Goal: Task Accomplishment & Management: Manage account settings

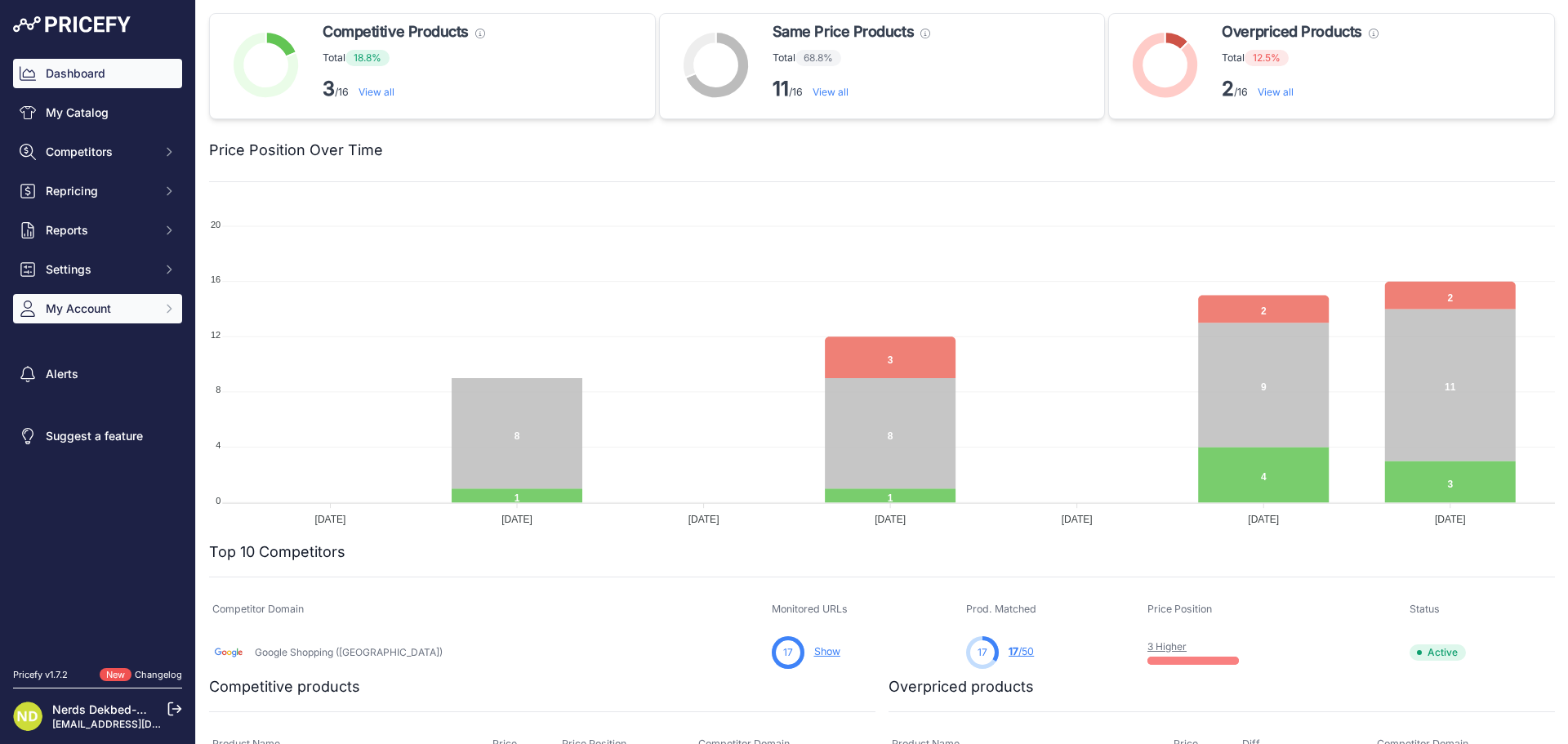
click at [85, 308] on span "My Account" at bounding box center [99, 308] width 107 height 16
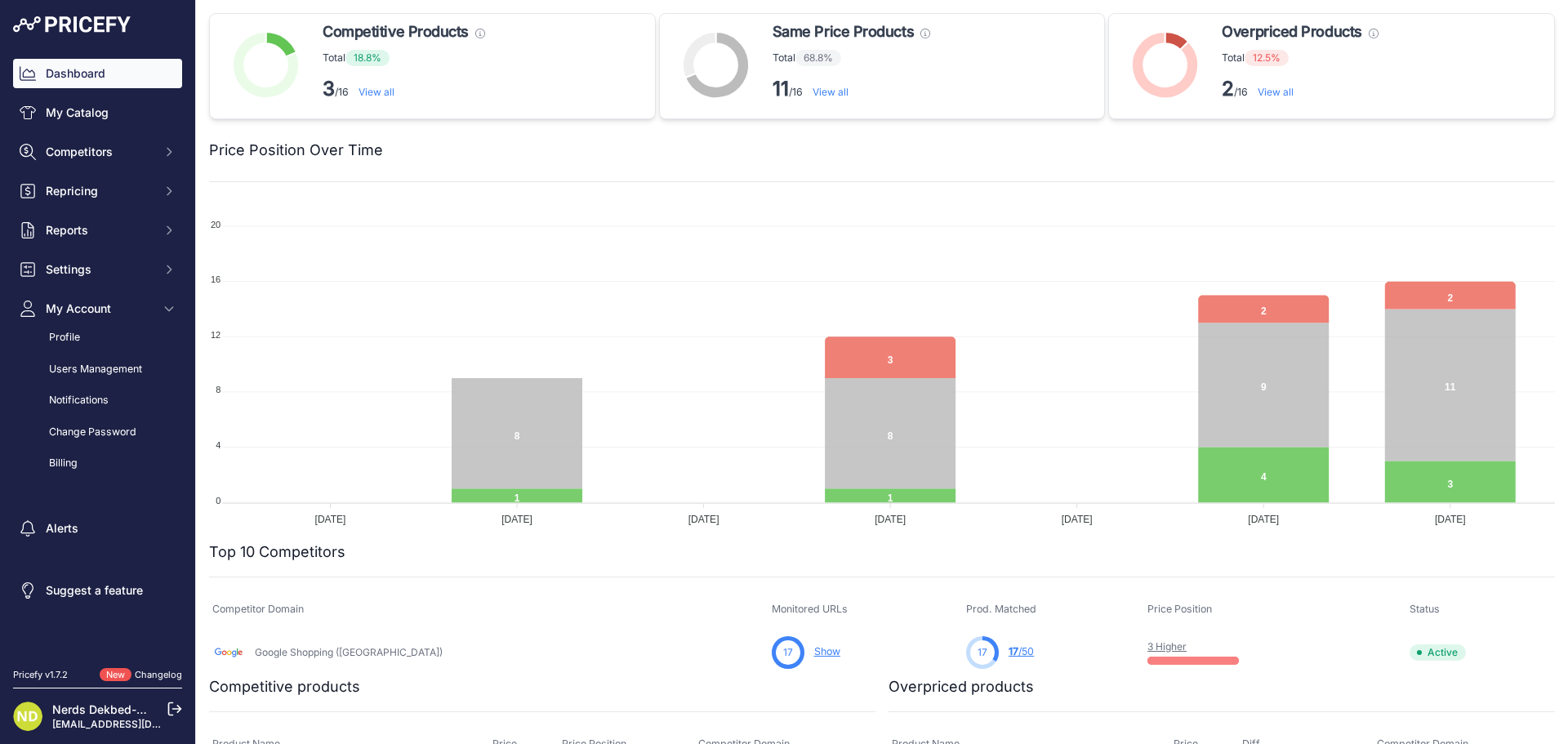
click at [95, 253] on div "Dashboard My Catalog Competitors Competitors Monitored URLs MAP infringements R…" at bounding box center [97, 268] width 169 height 419
click at [94, 259] on button "Settings" at bounding box center [97, 269] width 169 height 30
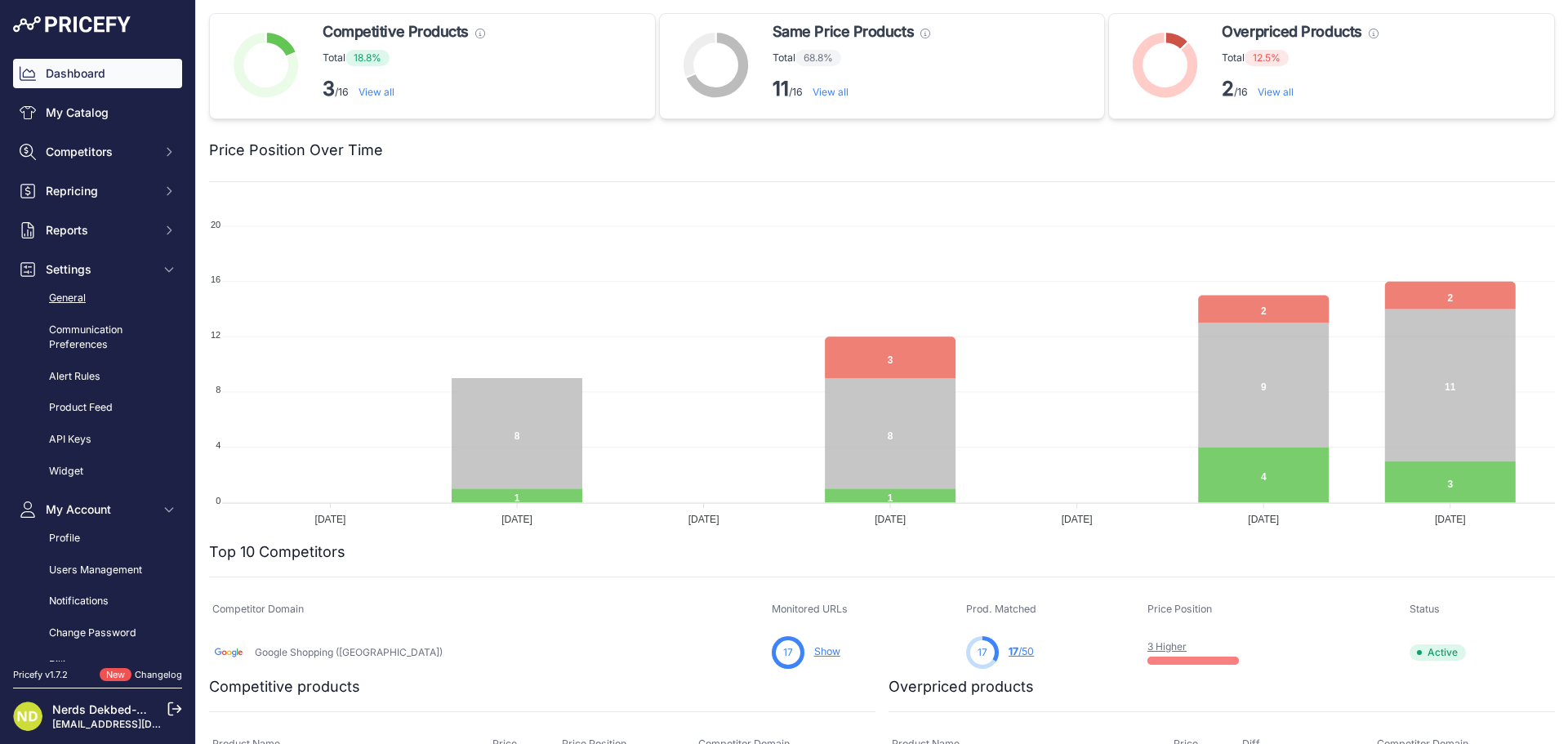
click at [90, 304] on link "General" at bounding box center [97, 298] width 169 height 29
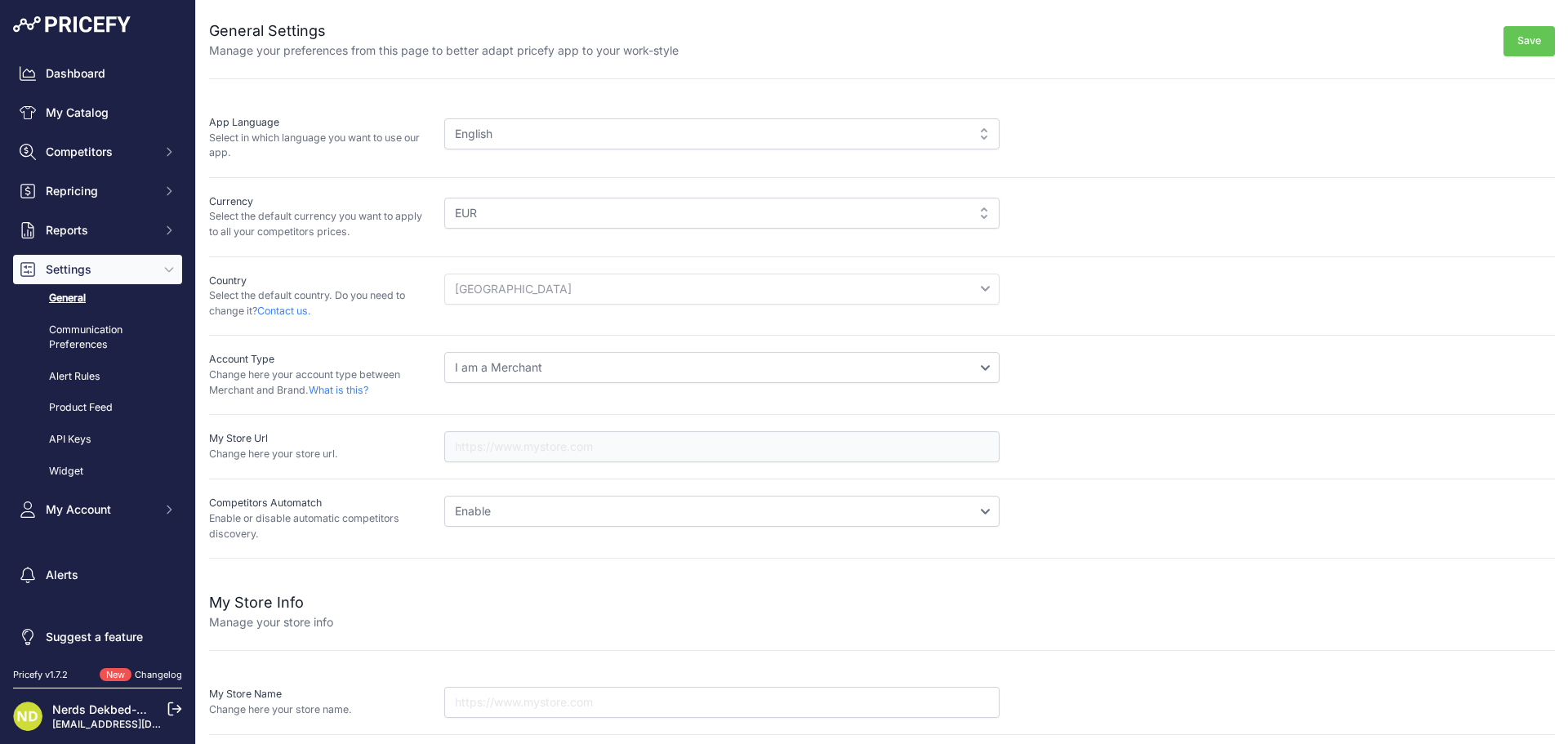
click at [514, 139] on div "English" at bounding box center [721, 134] width 555 height 31
click at [486, 93] on div "General Settings Manage your preferences from this page to better adapt pricefy…" at bounding box center [882, 279] width 1346 height 558
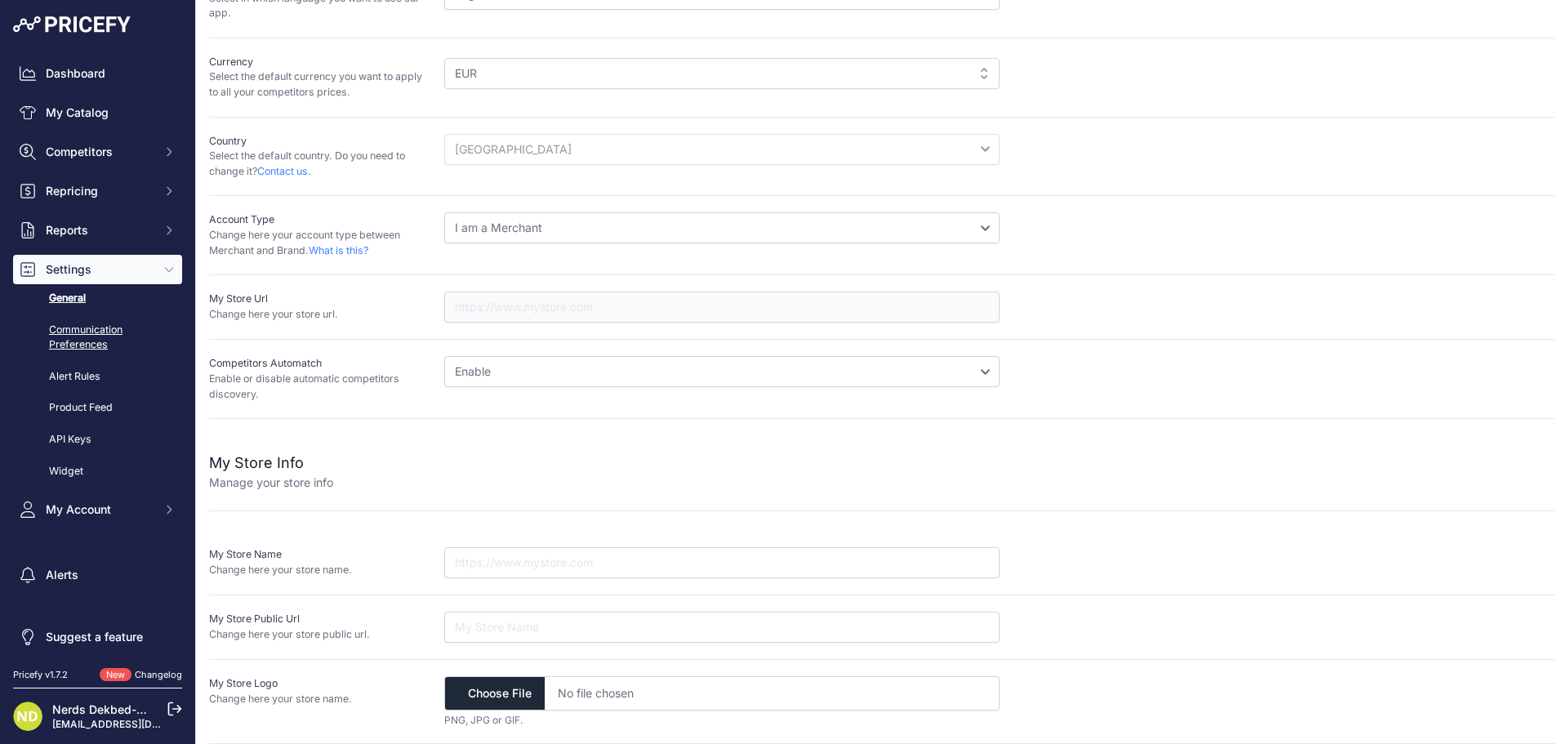
click at [101, 342] on link "Communication Preferences" at bounding box center [97, 337] width 169 height 43
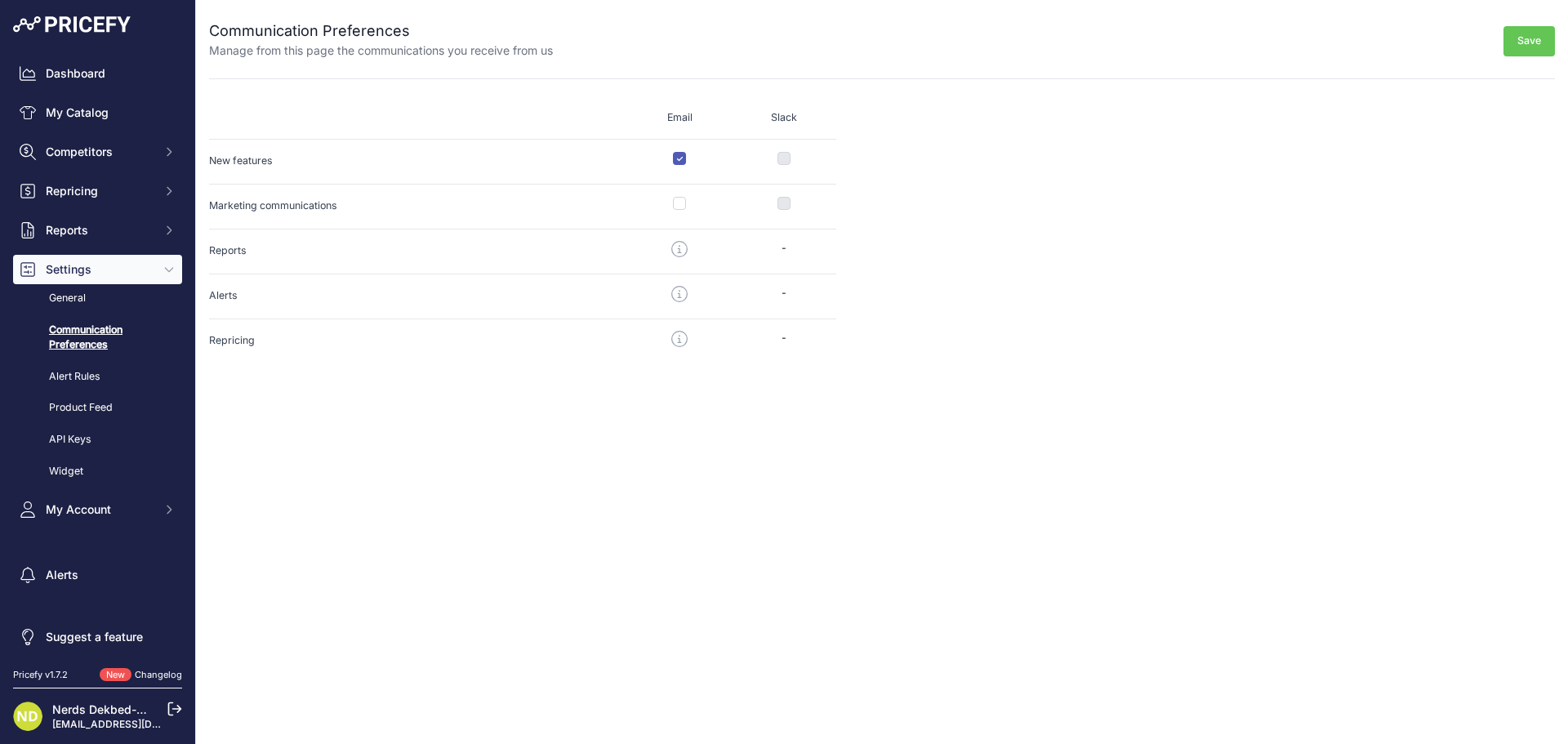
click at [99, 379] on link "Alert Rules" at bounding box center [97, 377] width 169 height 29
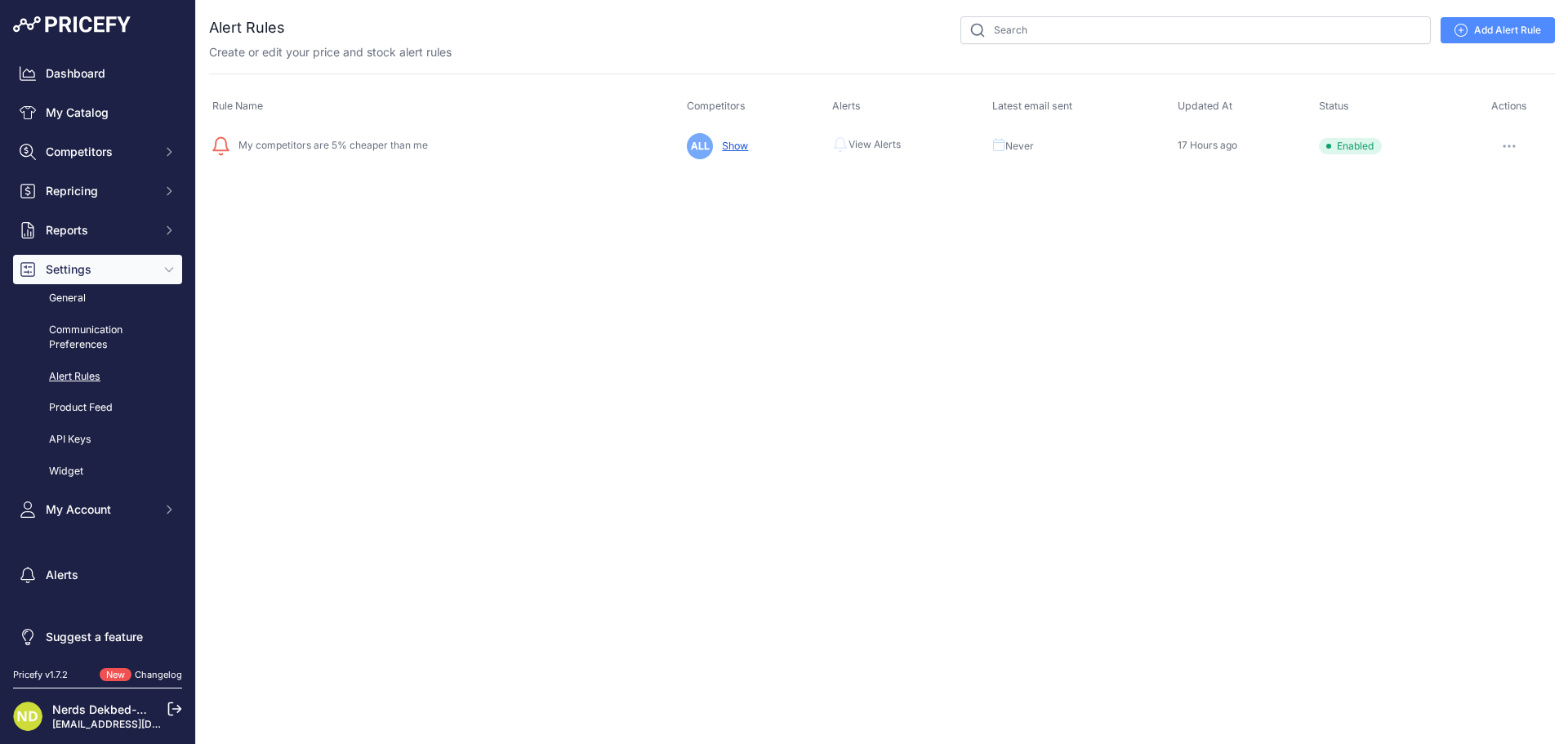
click at [86, 414] on link "Product Feed" at bounding box center [97, 408] width 169 height 29
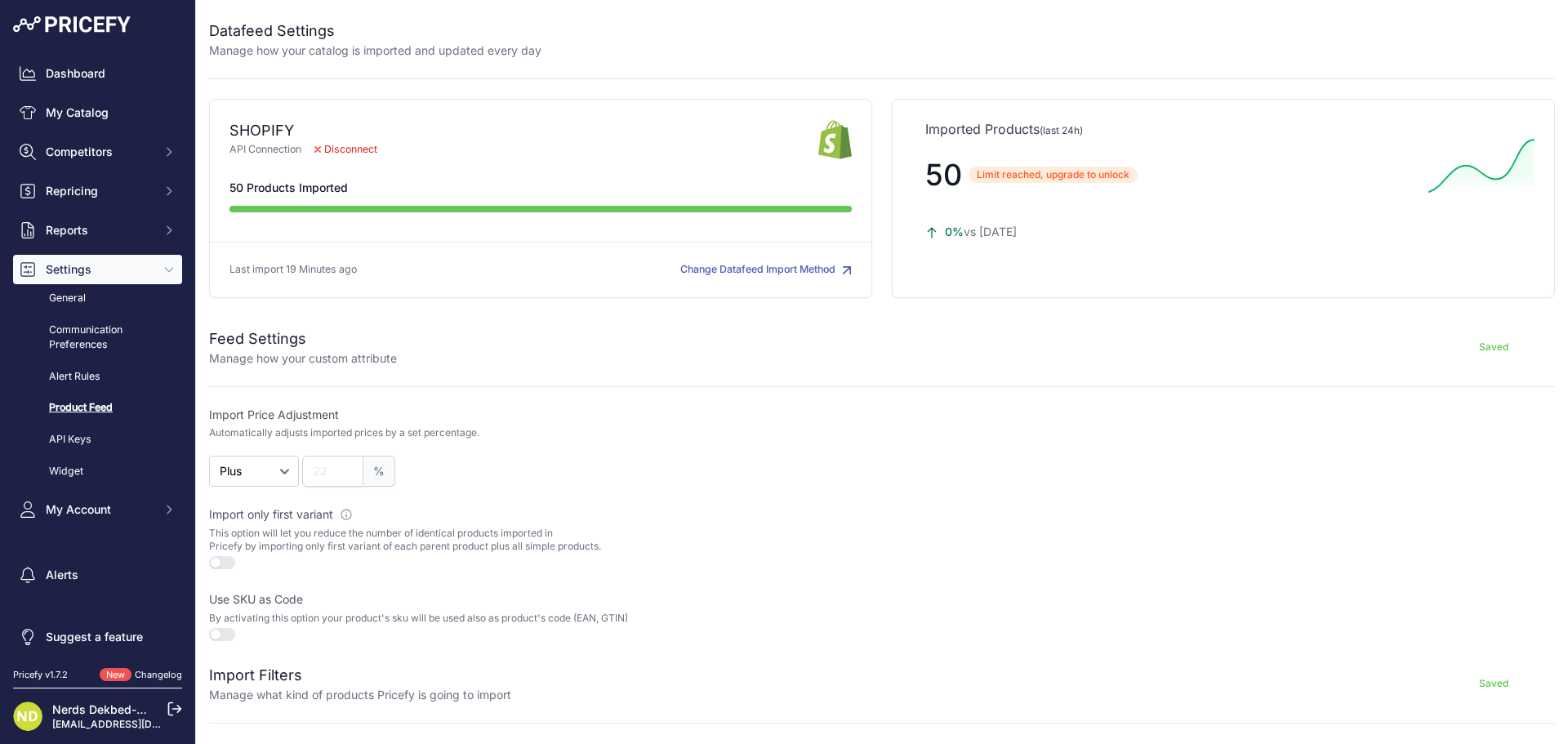
click at [347, 157] on span "Disconnect" at bounding box center [346, 150] width 89 height 15
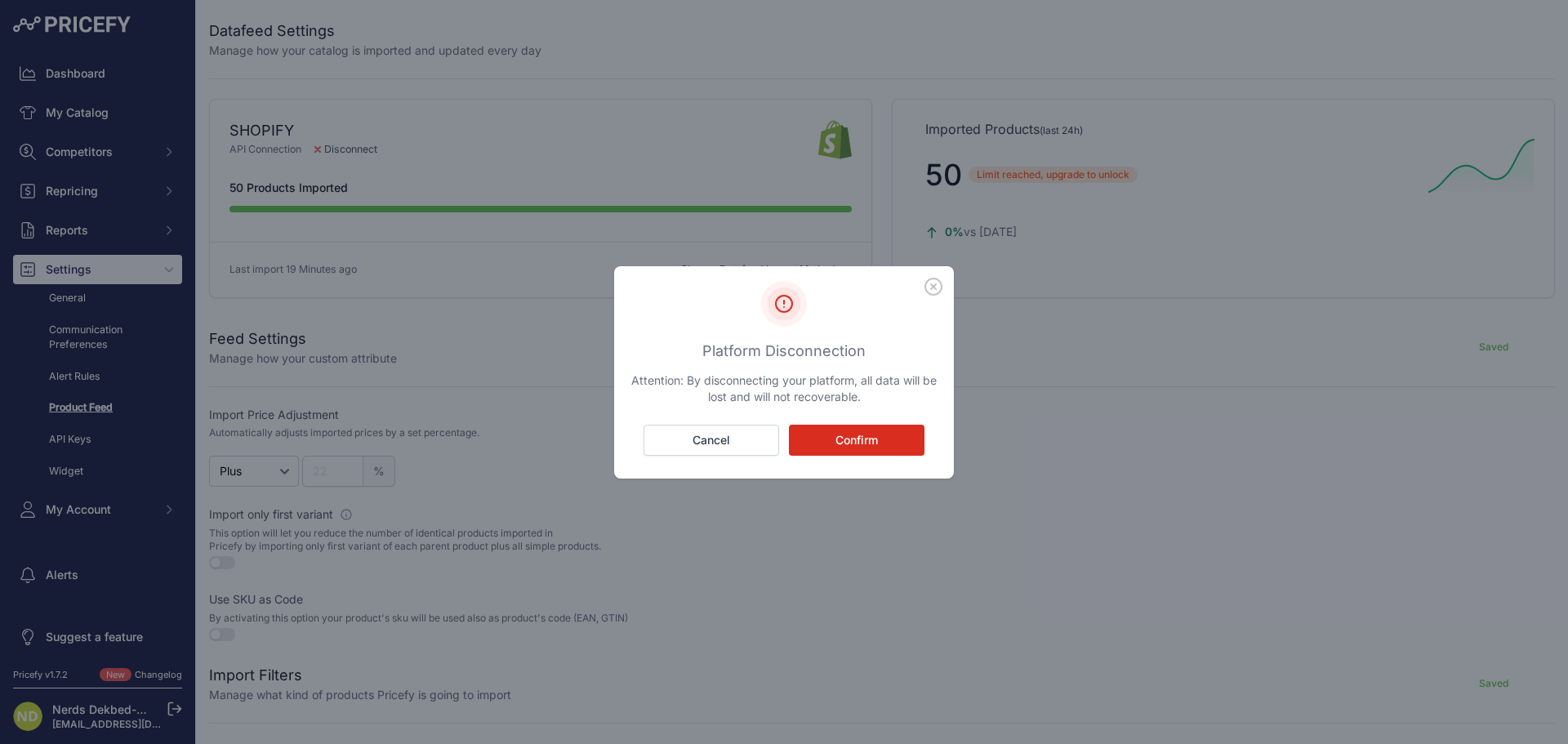
click at [812, 439] on button "Confirm" at bounding box center [857, 440] width 136 height 31
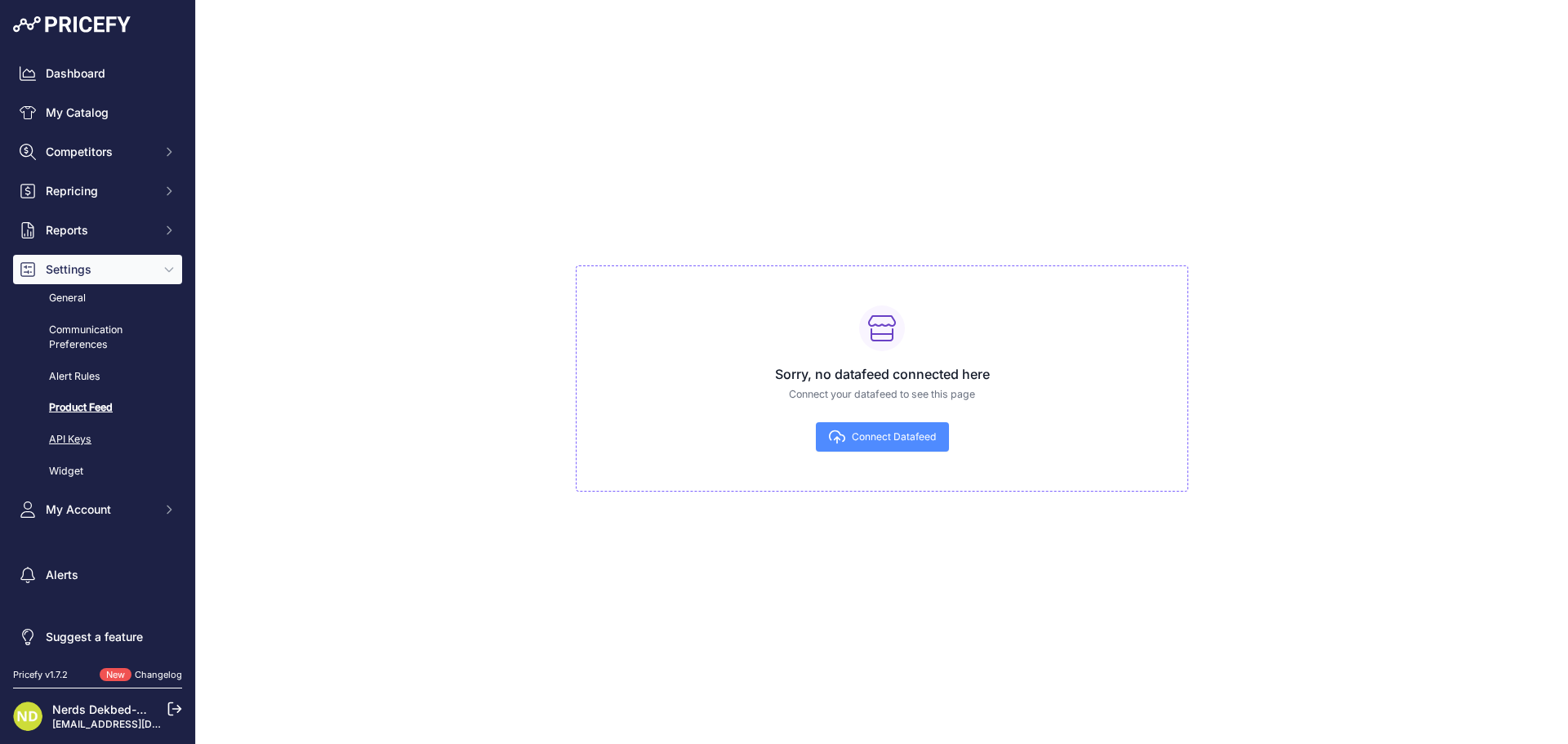
click at [77, 434] on link "API Keys" at bounding box center [97, 440] width 169 height 29
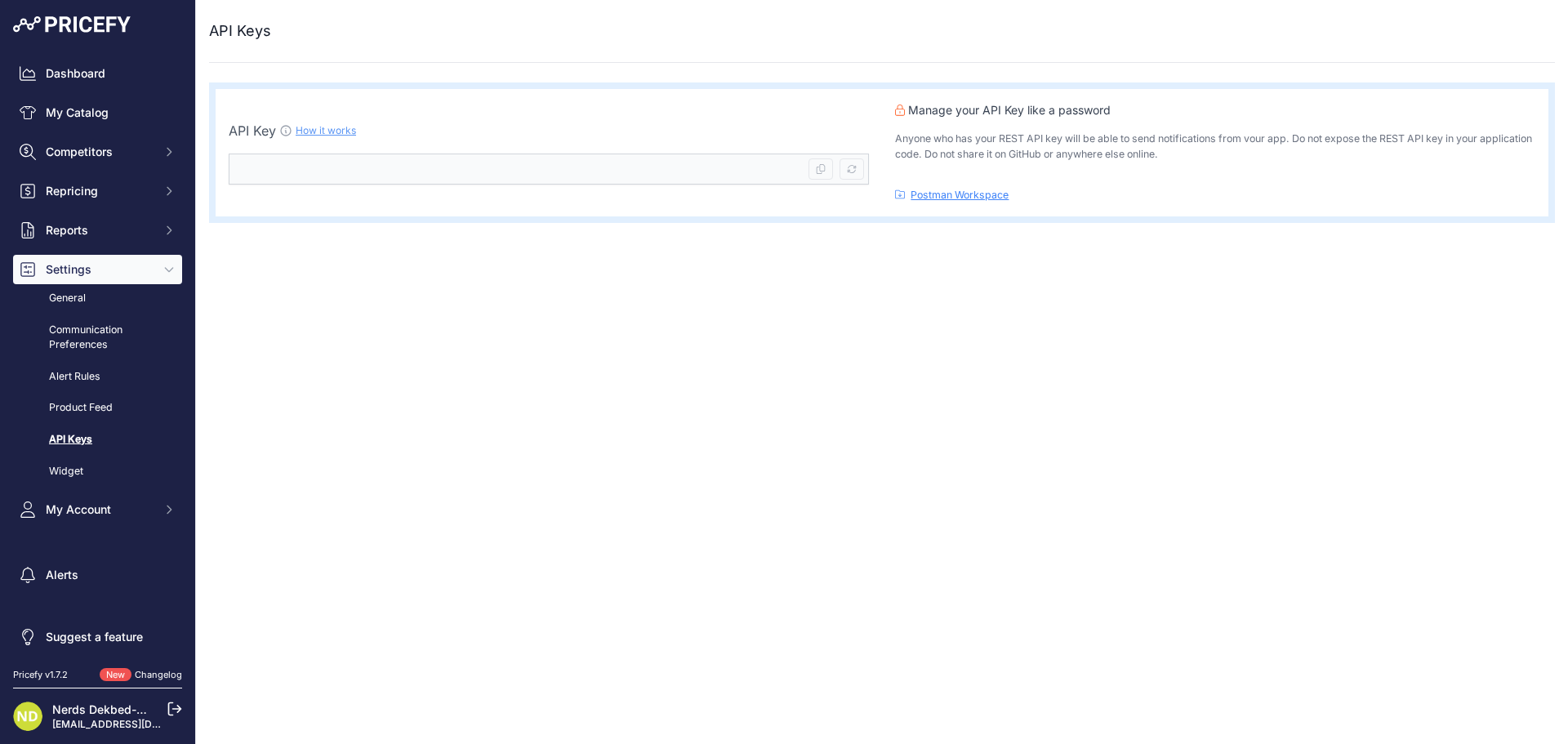
click at [73, 469] on link "Widget" at bounding box center [97, 472] width 169 height 29
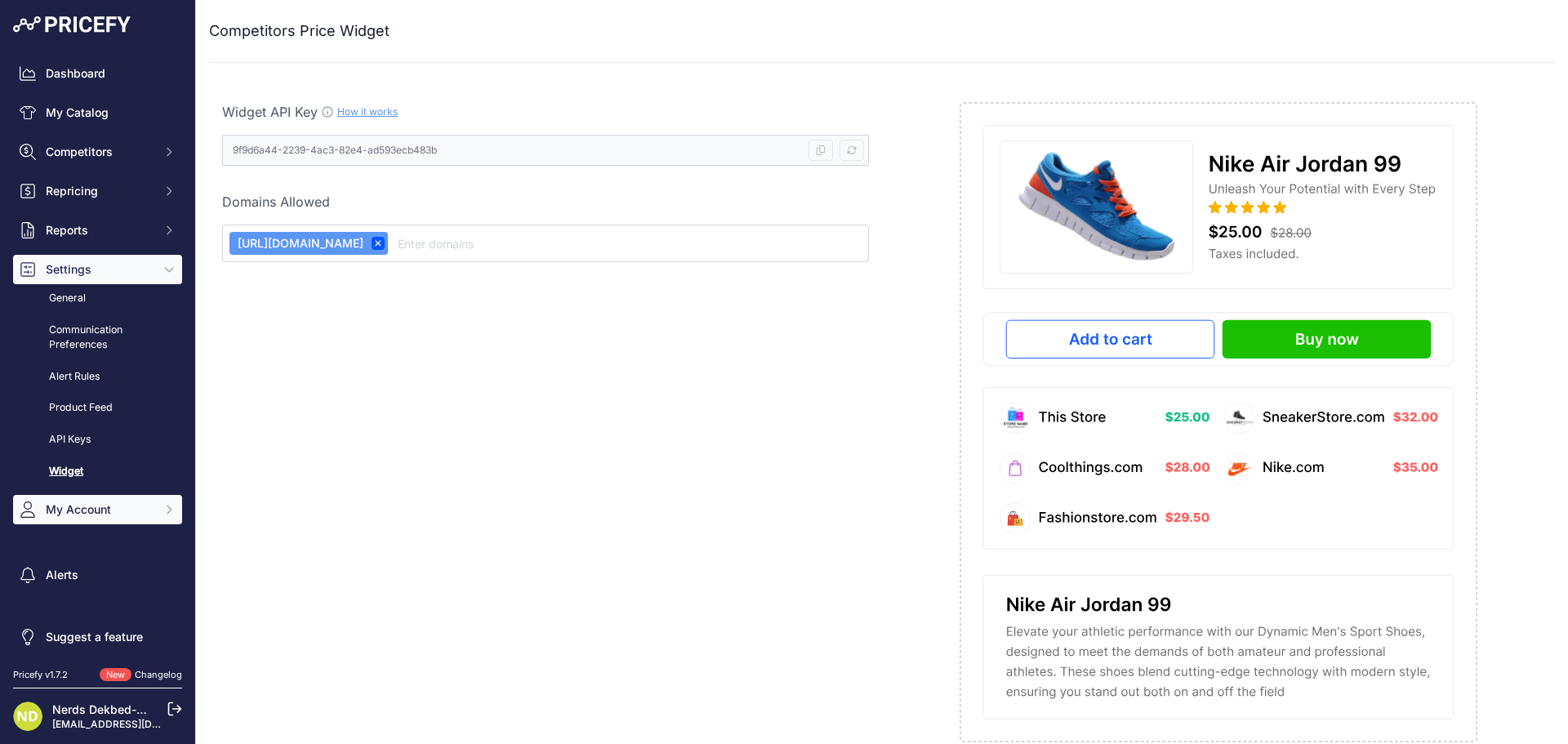
click at [97, 518] on span "My Account" at bounding box center [99, 509] width 107 height 16
click at [96, 539] on link "Profile" at bounding box center [97, 539] width 169 height 29
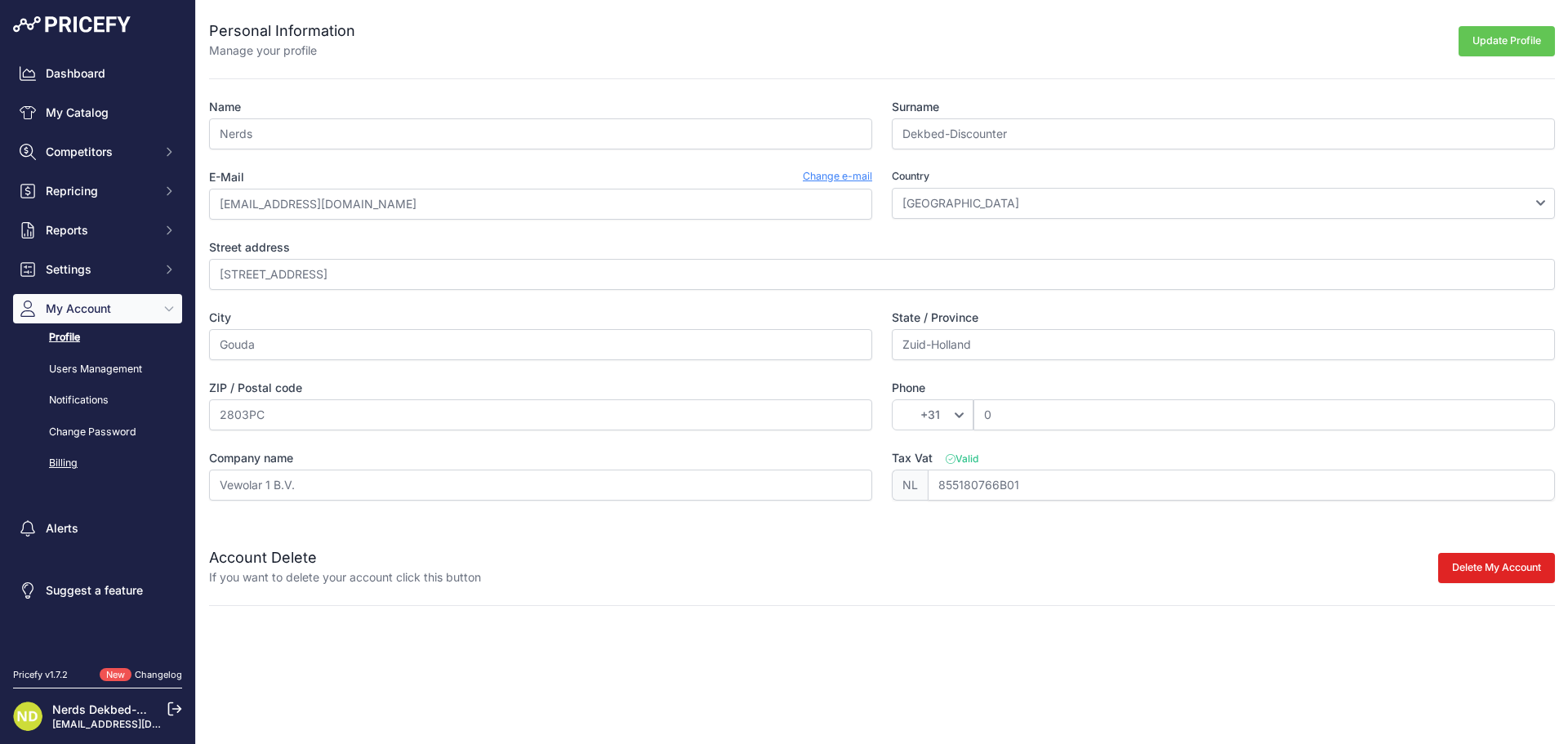
click at [62, 463] on link "Billing" at bounding box center [97, 464] width 169 height 29
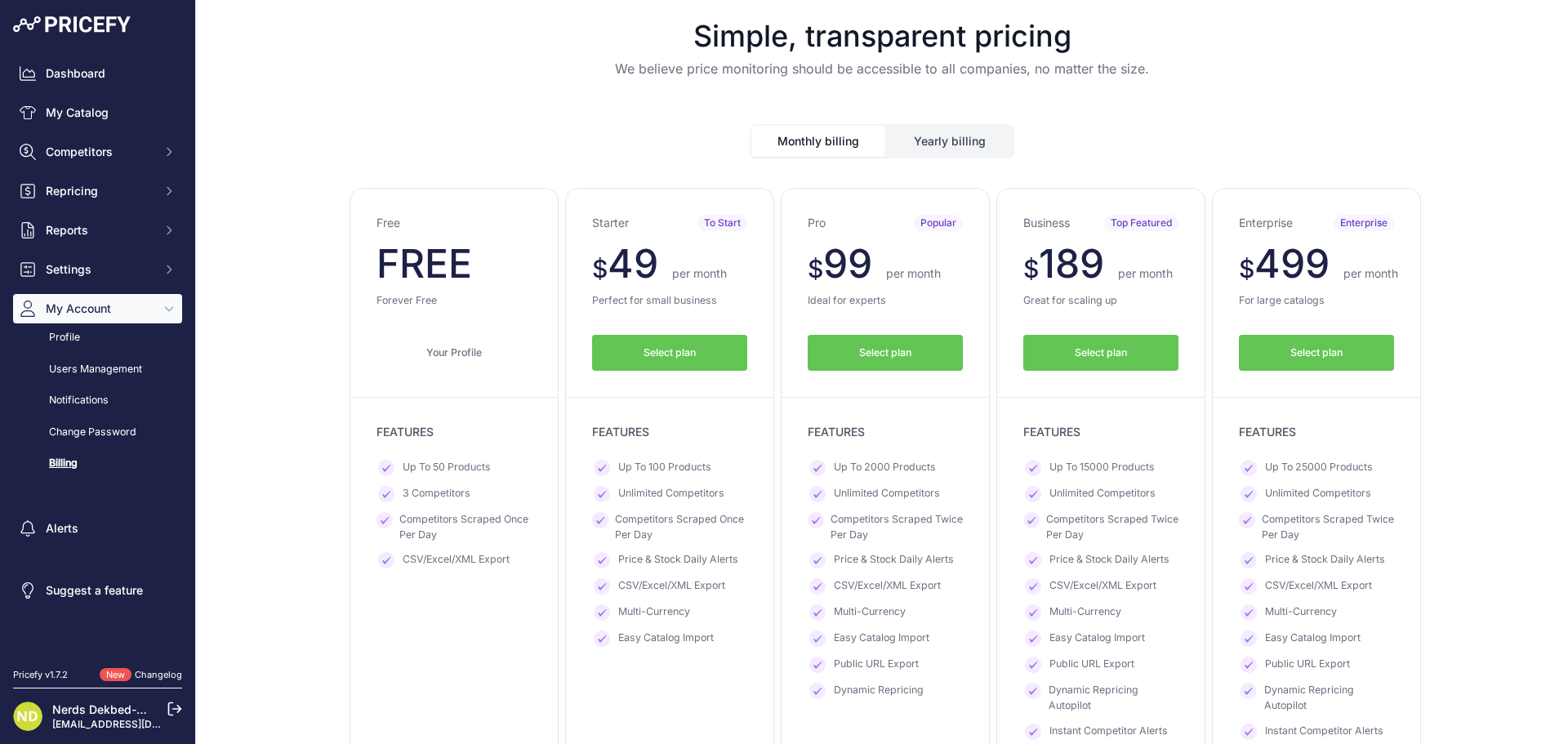
click at [666, 329] on div "Select plan Downgrade Downgrade Your Profile" at bounding box center [670, 340] width 155 height 63
click at [666, 349] on span "Select plan" at bounding box center [670, 353] width 53 height 15
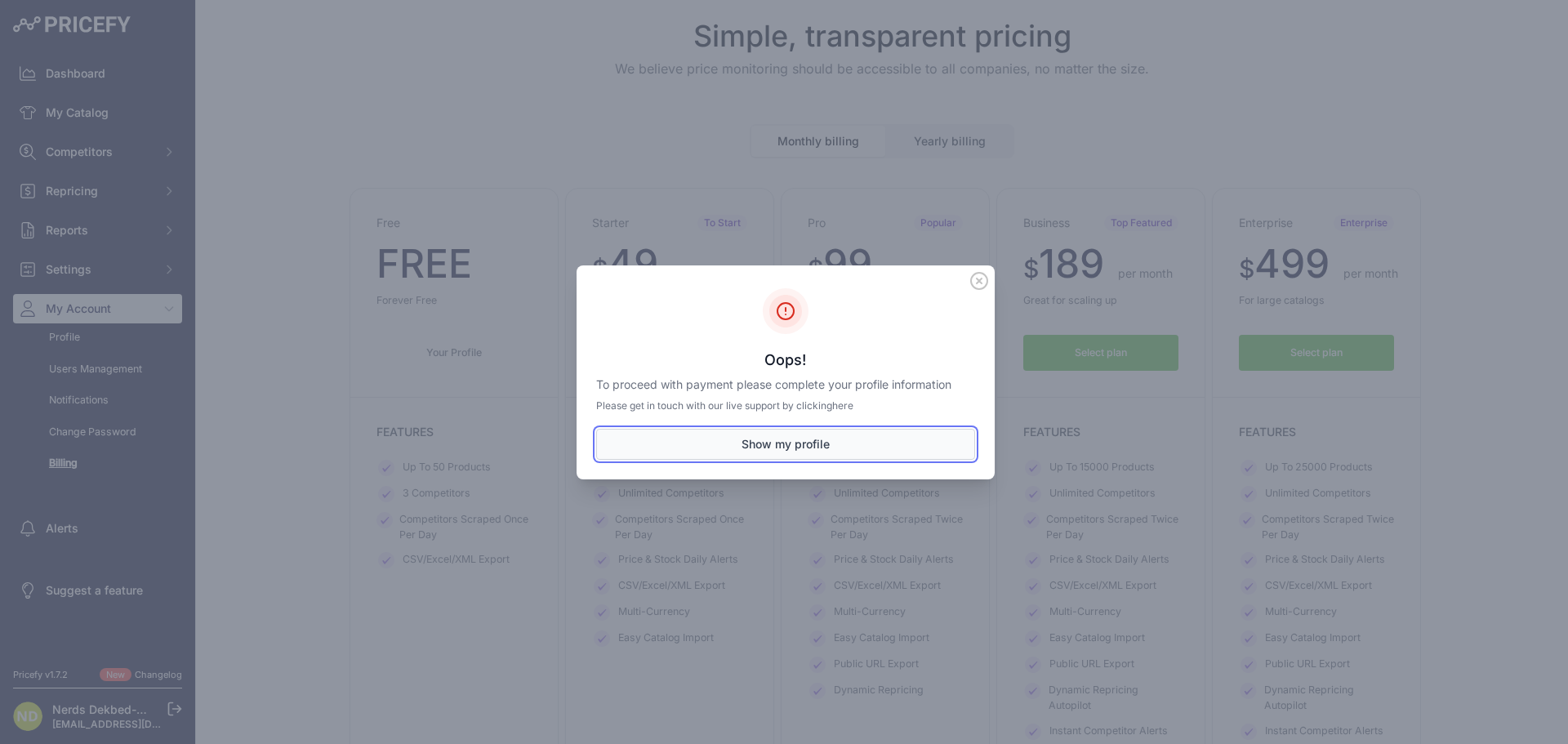
click at [820, 446] on button "Show my profile" at bounding box center [786, 444] width 379 height 31
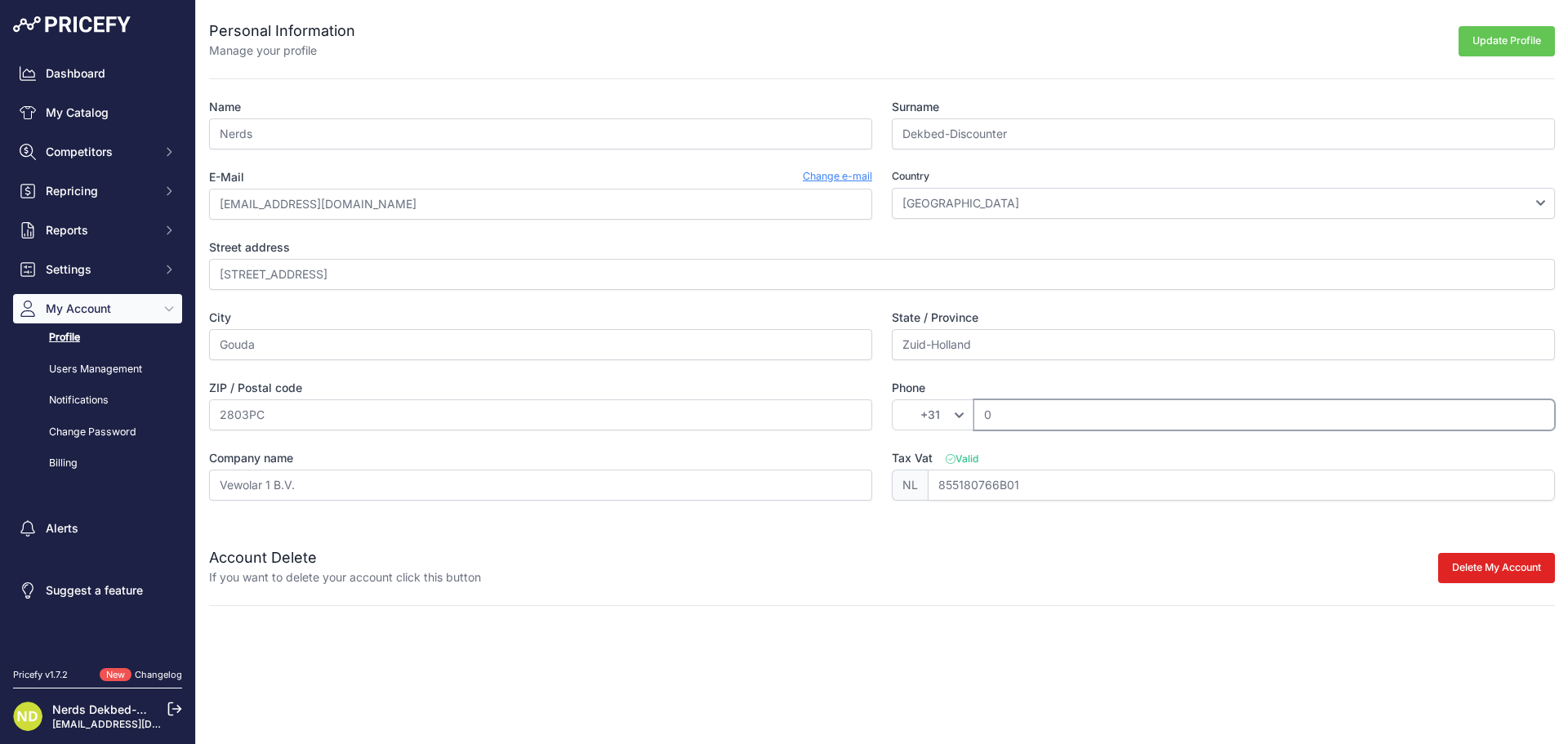
click at [1019, 419] on input "0" at bounding box center [1265, 414] width 581 height 31
click at [1514, 47] on button "Update Profile" at bounding box center [1507, 42] width 97 height 31
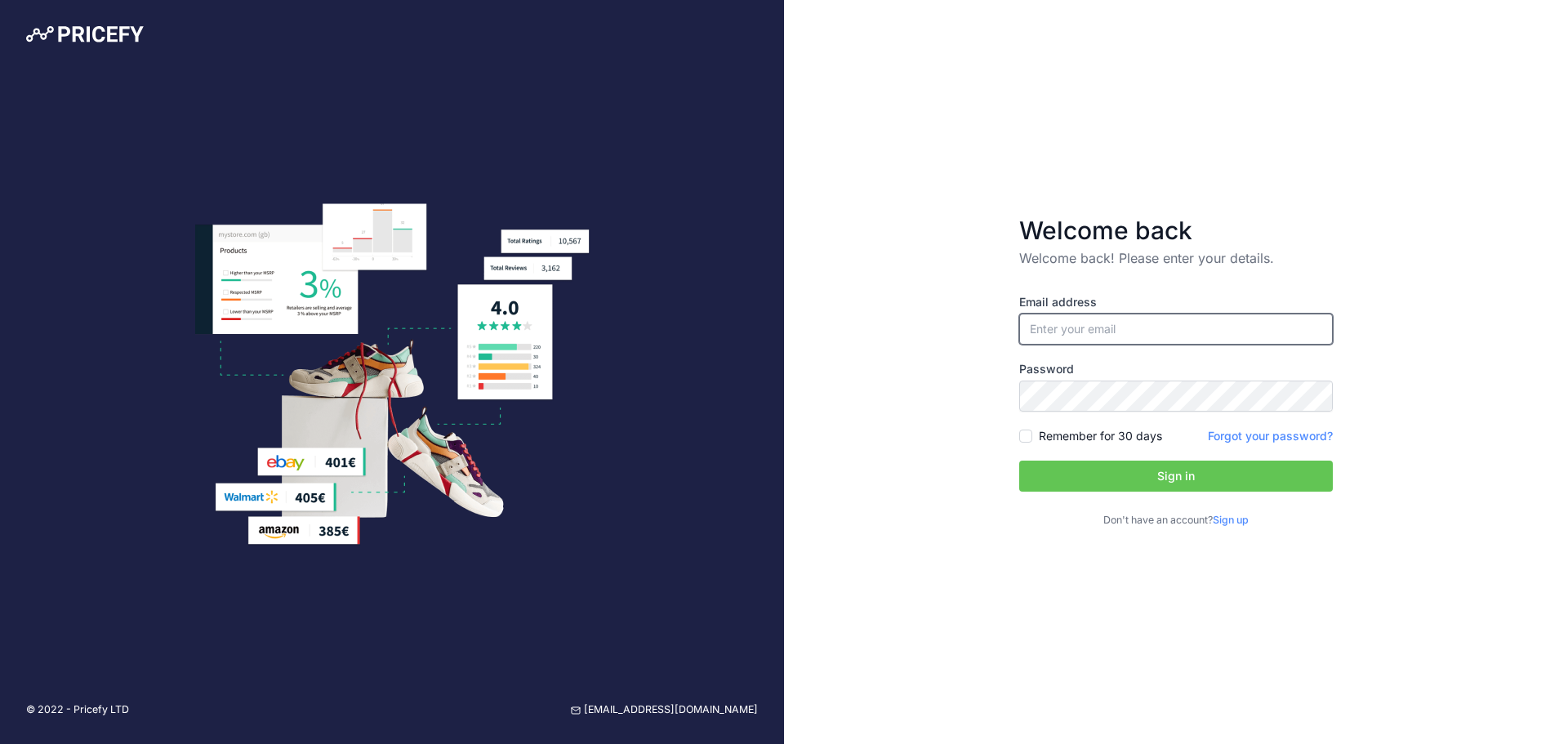
click at [1123, 323] on input "email" at bounding box center [1176, 329] width 314 height 31
type input "[EMAIL_ADDRESS][DOMAIN_NAME]"
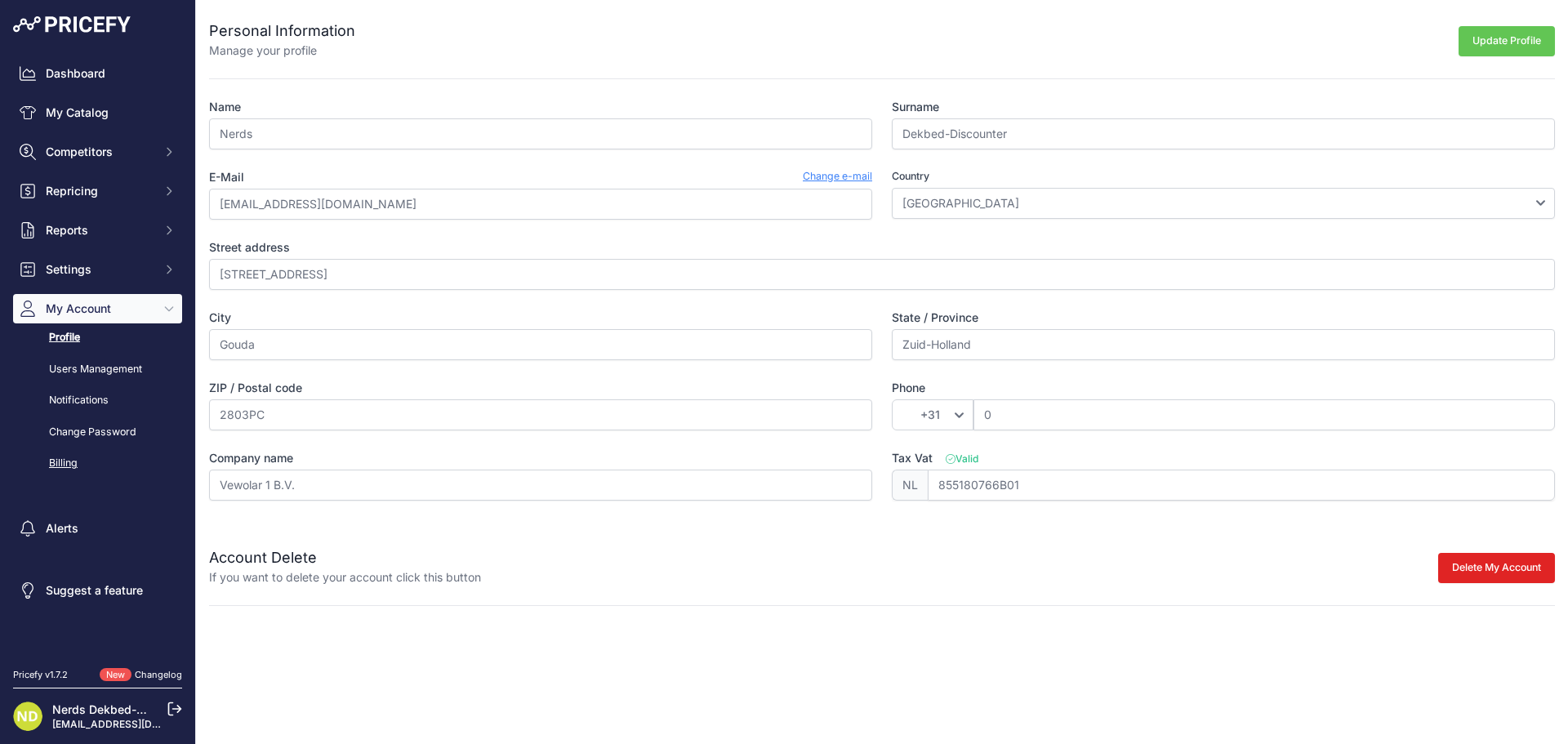
click at [66, 466] on link "Billing" at bounding box center [97, 464] width 169 height 29
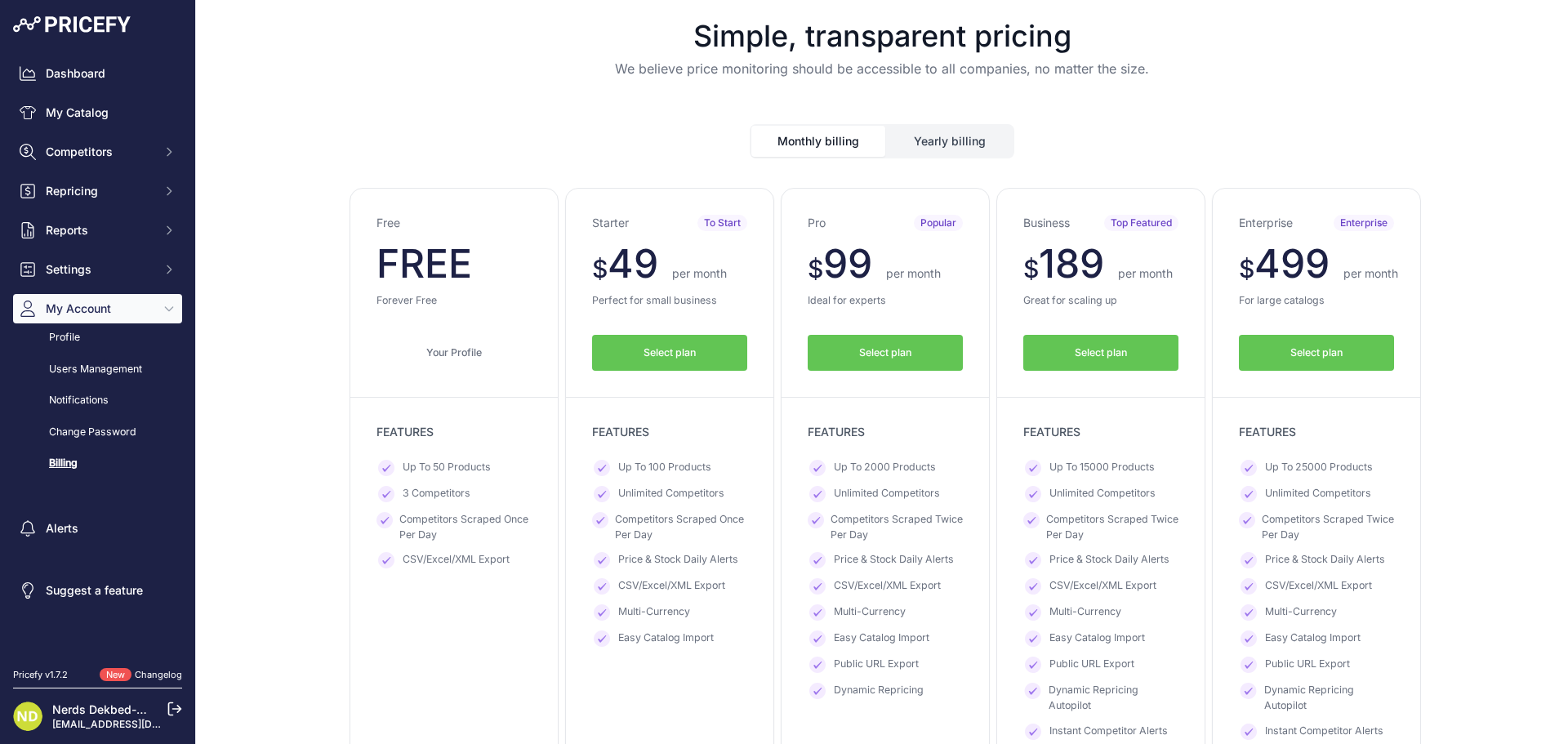
click at [673, 352] on span "Select plan" at bounding box center [670, 353] width 53 height 15
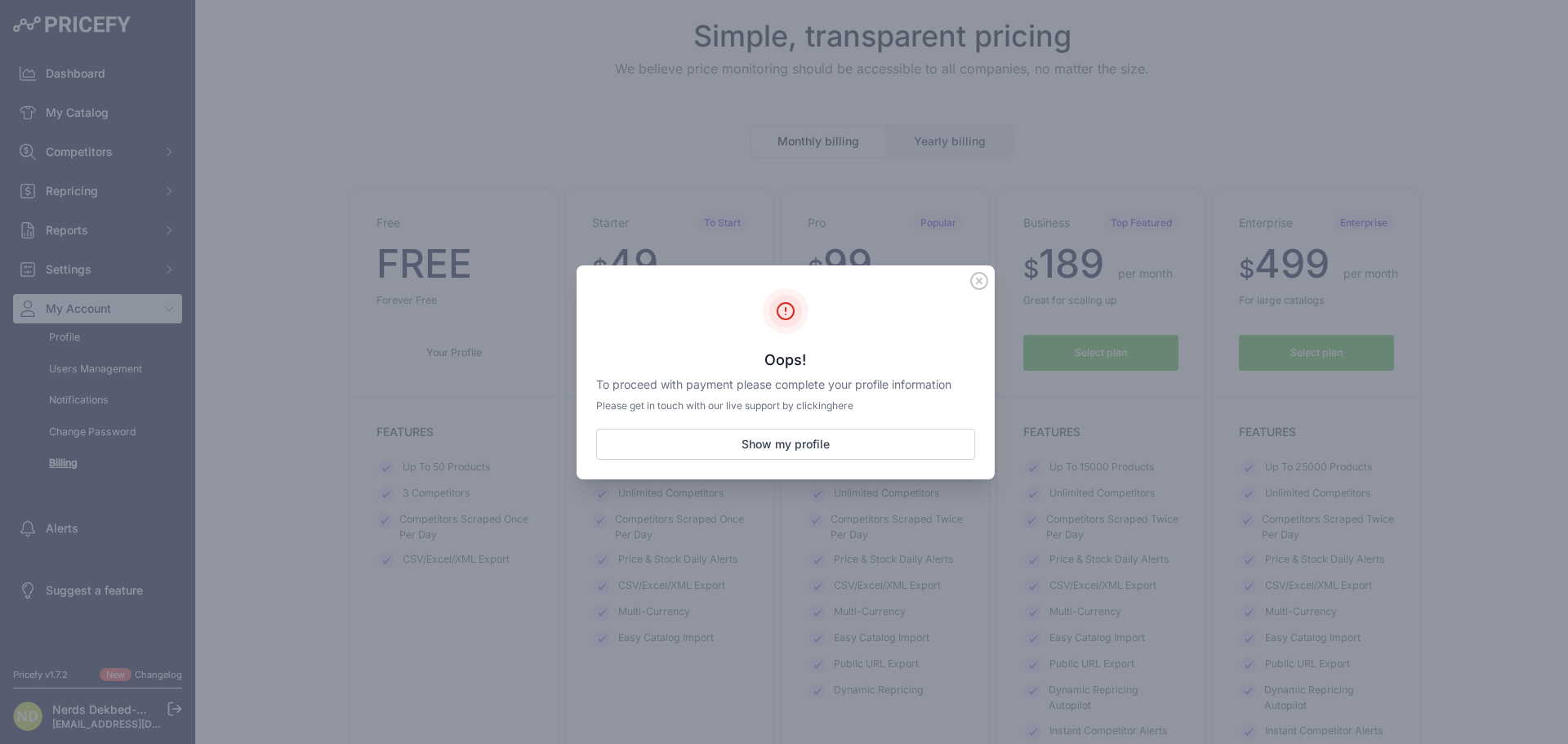
click at [811, 412] on p "Please get in touch with our live support by clicking here" at bounding box center [786, 405] width 379 height 13
click at [846, 408] on link "here" at bounding box center [842, 405] width 21 height 12
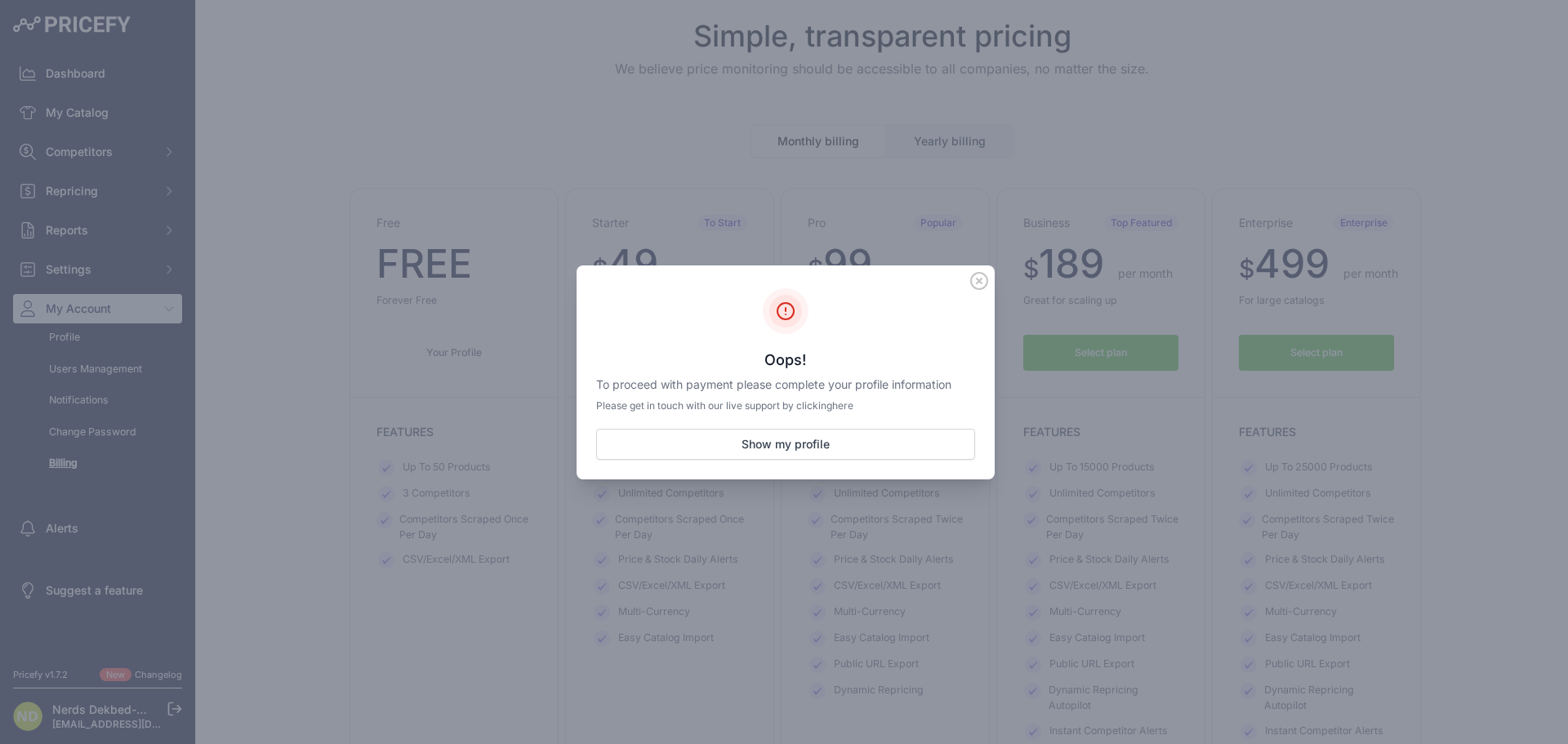
click at [846, 408] on link "here" at bounding box center [842, 405] width 21 height 12
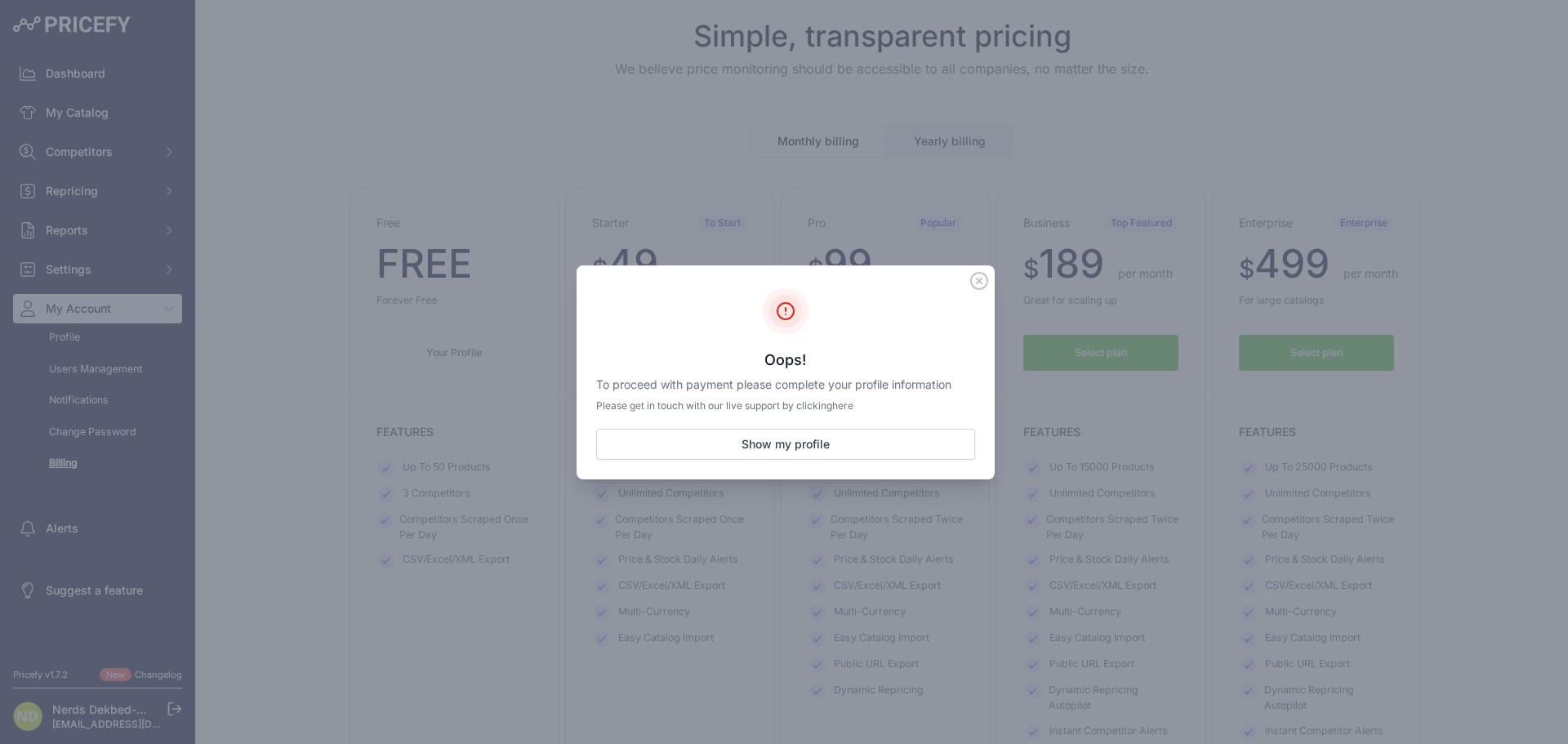
click at [850, 405] on link "here" at bounding box center [842, 405] width 21 height 12
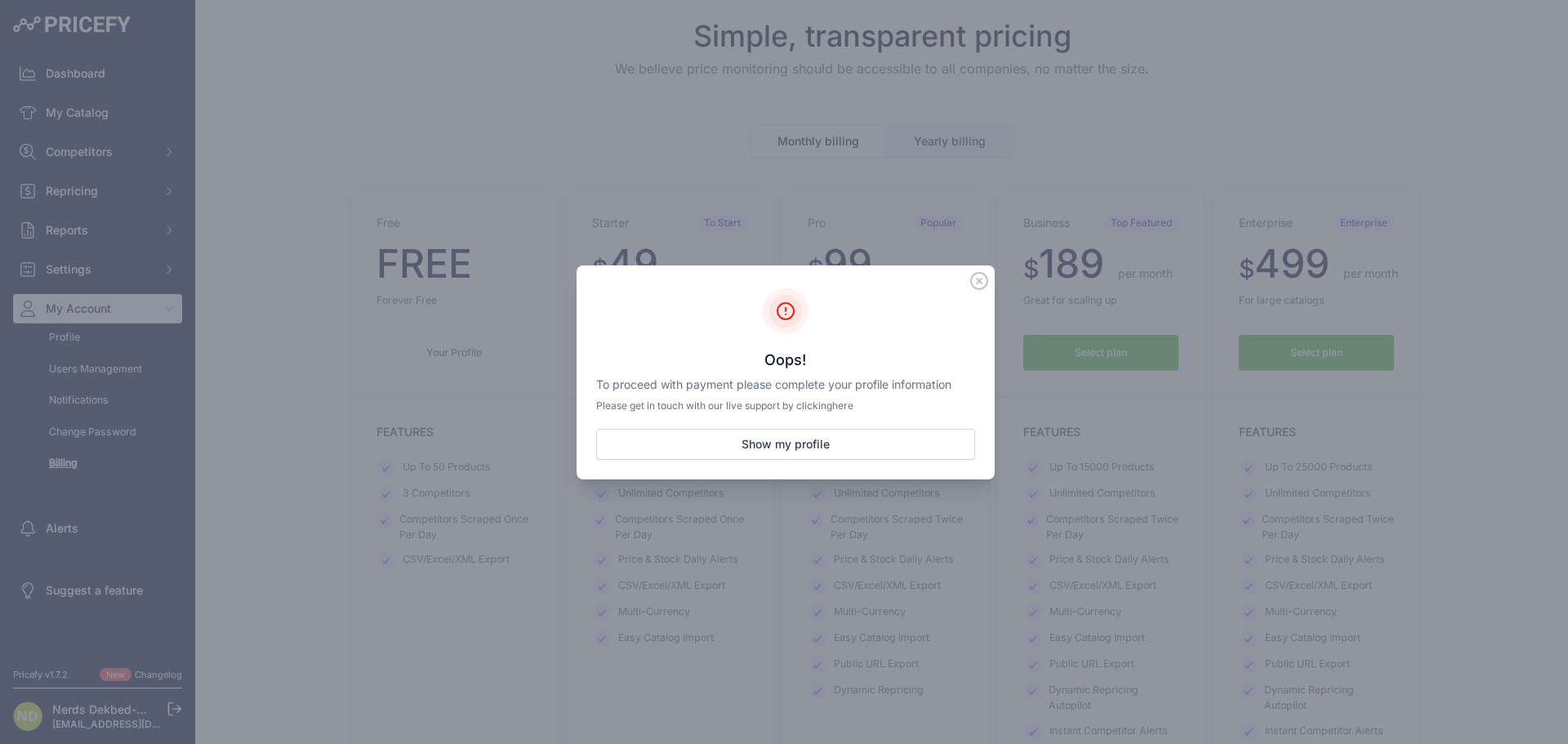
click at [971, 281] on icon at bounding box center [979, 280] width 16 height 16
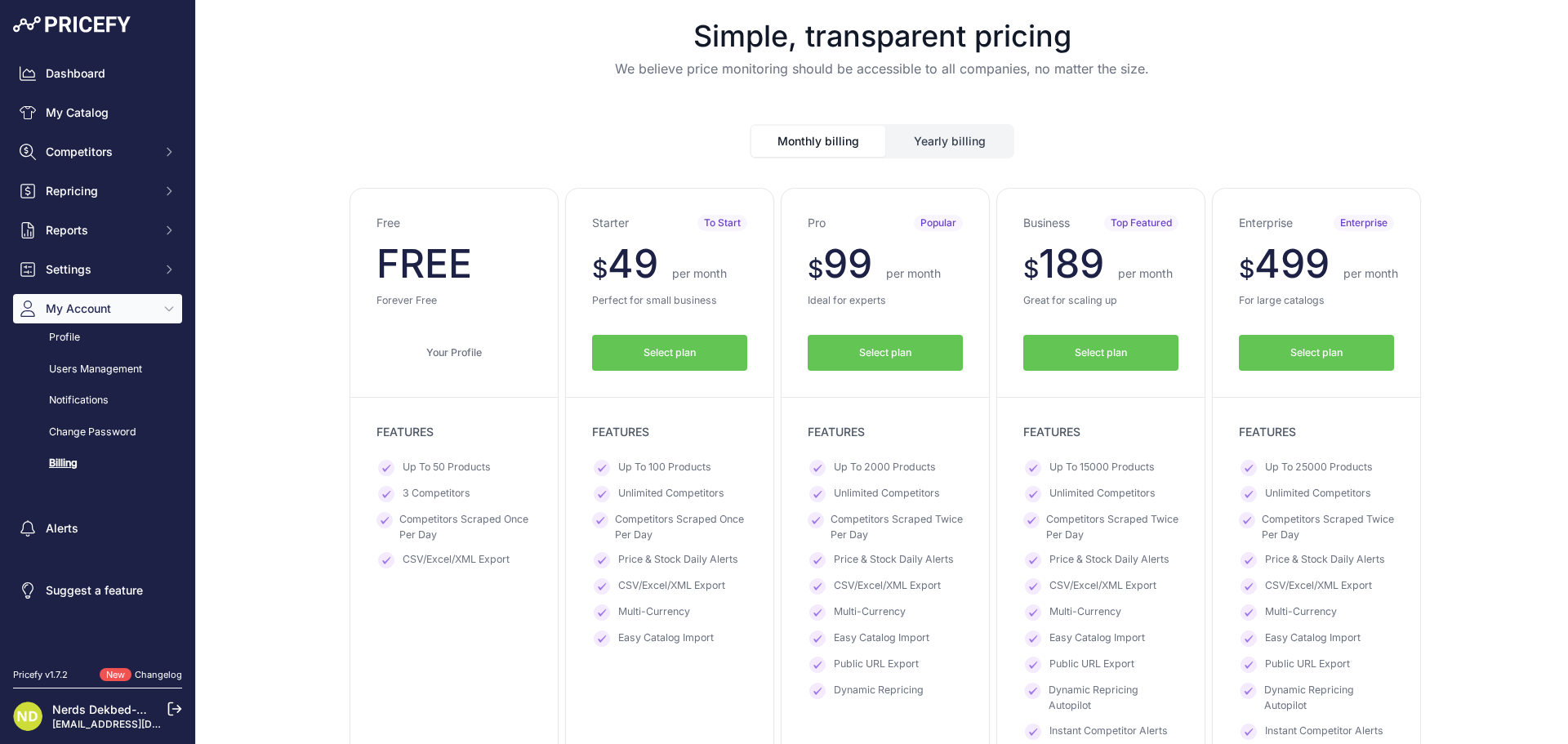
click at [108, 51] on div "Dashboard My Catalog Competitors Competitors Monitored URLs MAP infringements R…" at bounding box center [97, 330] width 195 height 662
click at [86, 69] on link "Dashboard" at bounding box center [97, 73] width 169 height 30
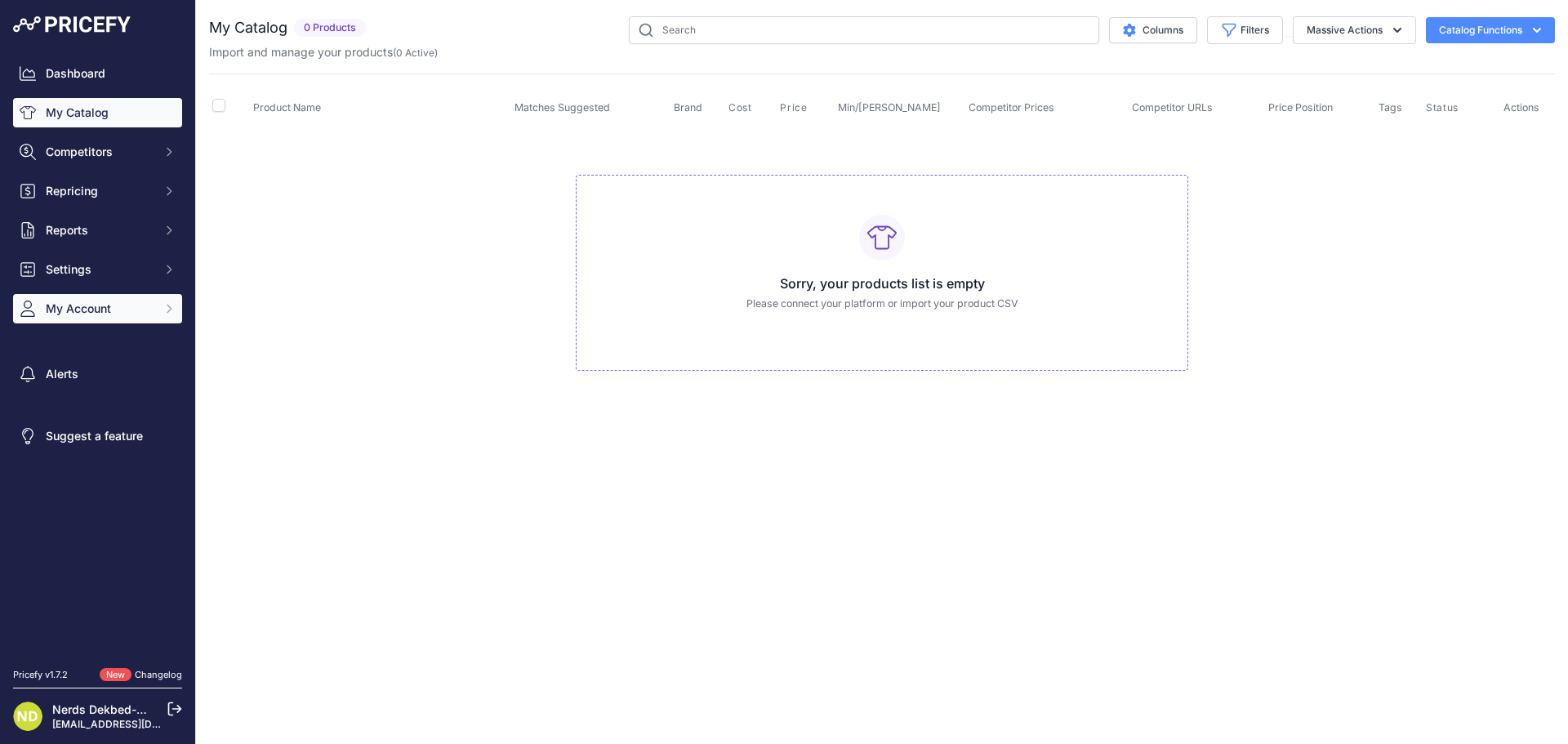
click at [103, 323] on button "My Account" at bounding box center [97, 308] width 169 height 30
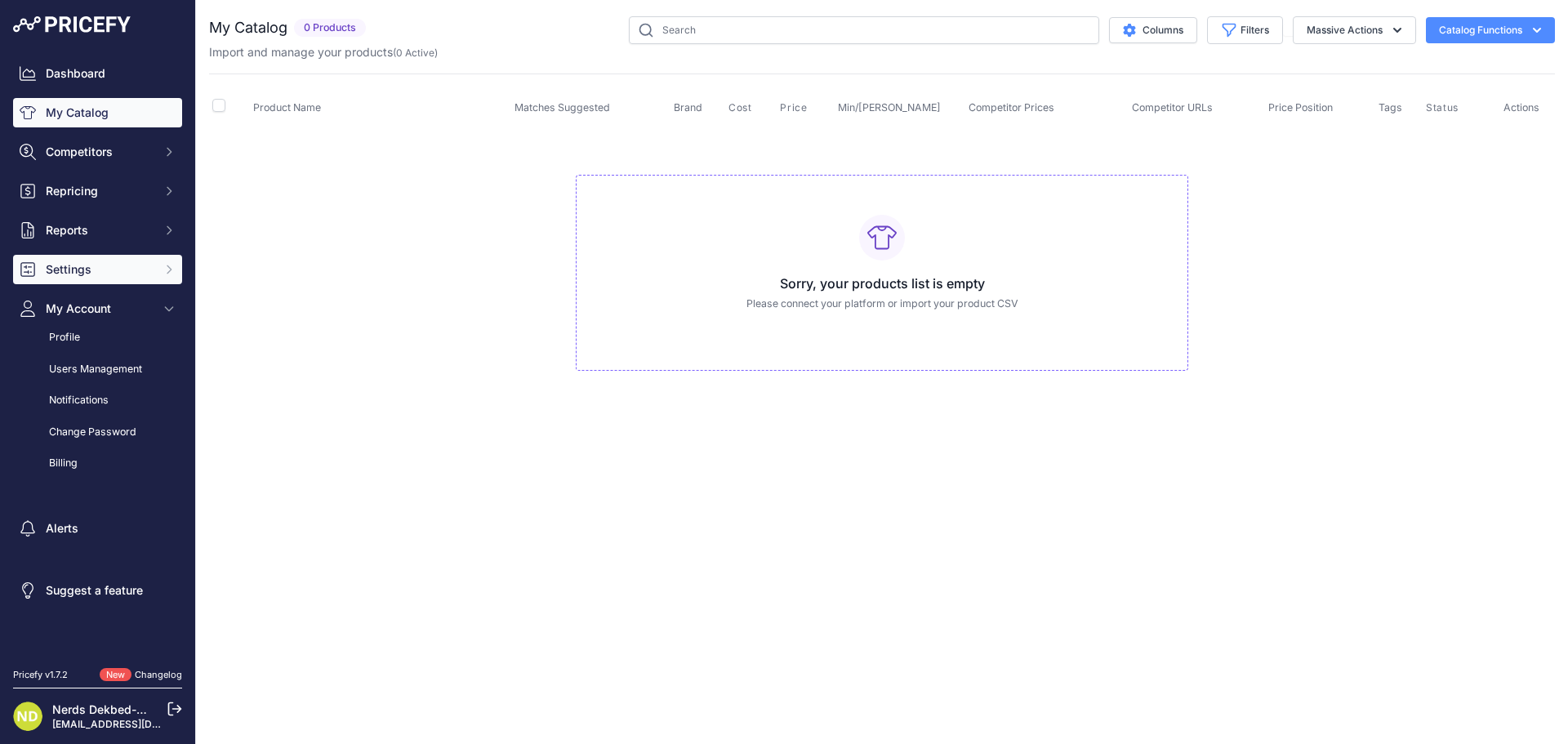
click at [97, 265] on span "Settings" at bounding box center [99, 269] width 107 height 16
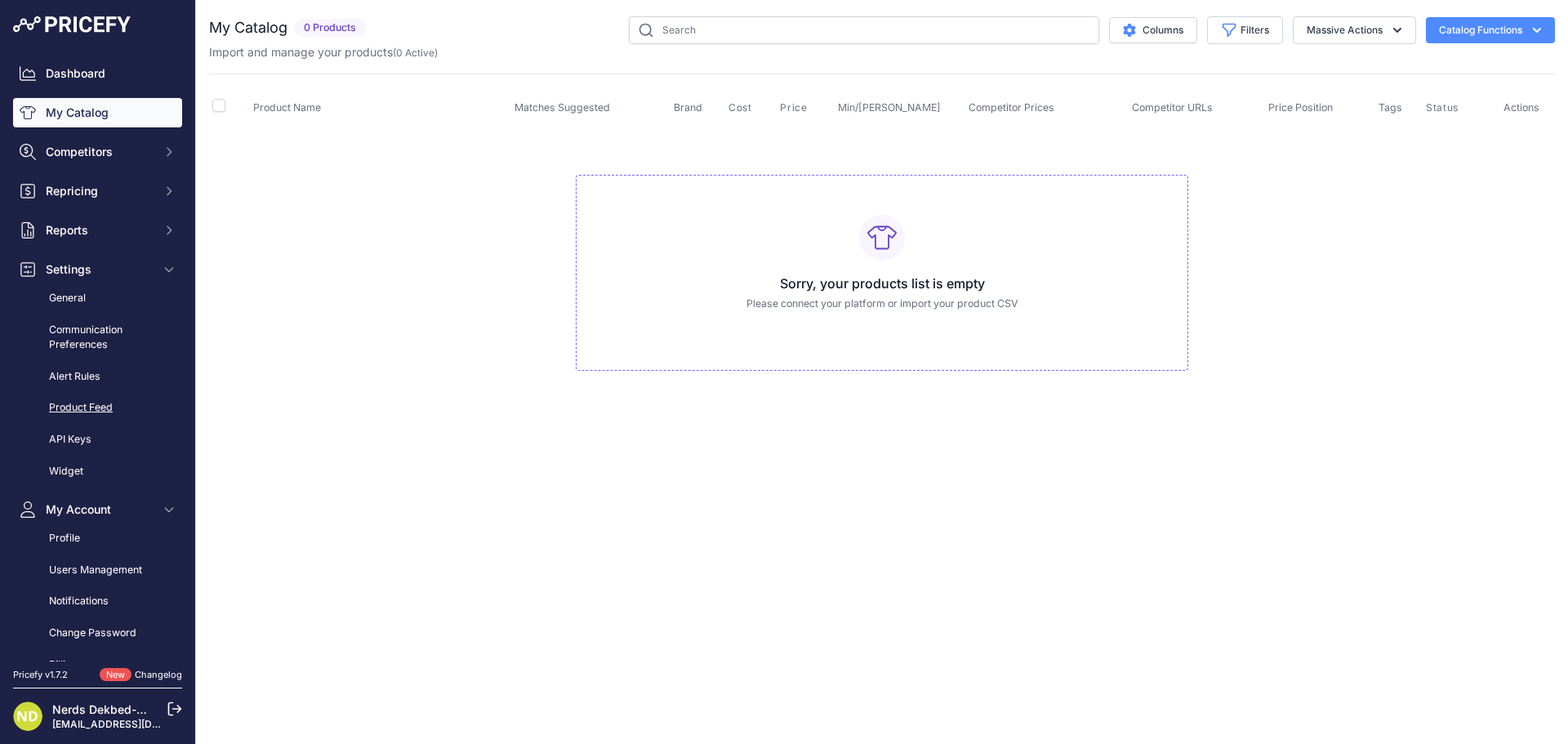
click at [93, 401] on link "Product Feed" at bounding box center [97, 408] width 169 height 29
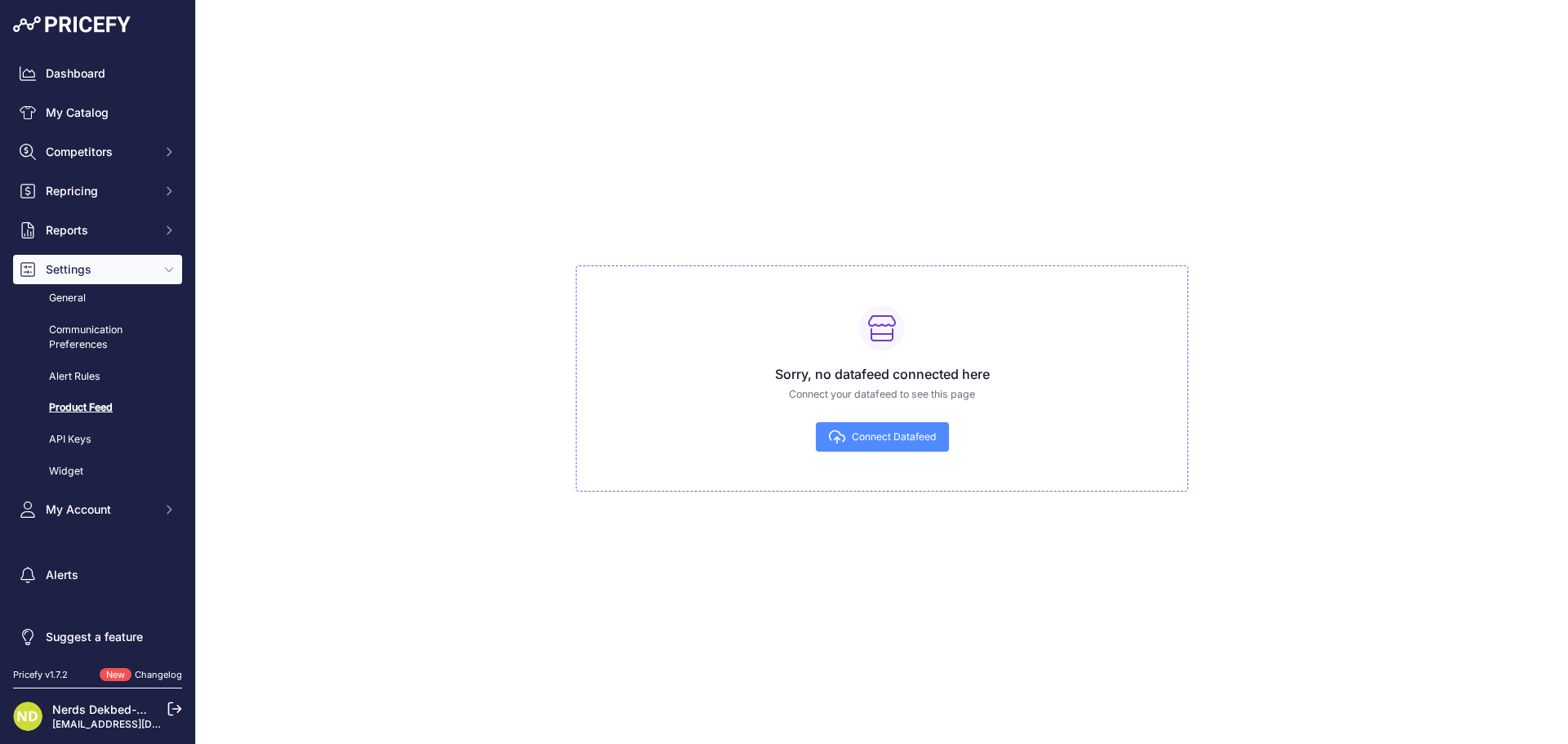
click at [901, 442] on span "Connect Datafeed" at bounding box center [893, 436] width 84 height 13
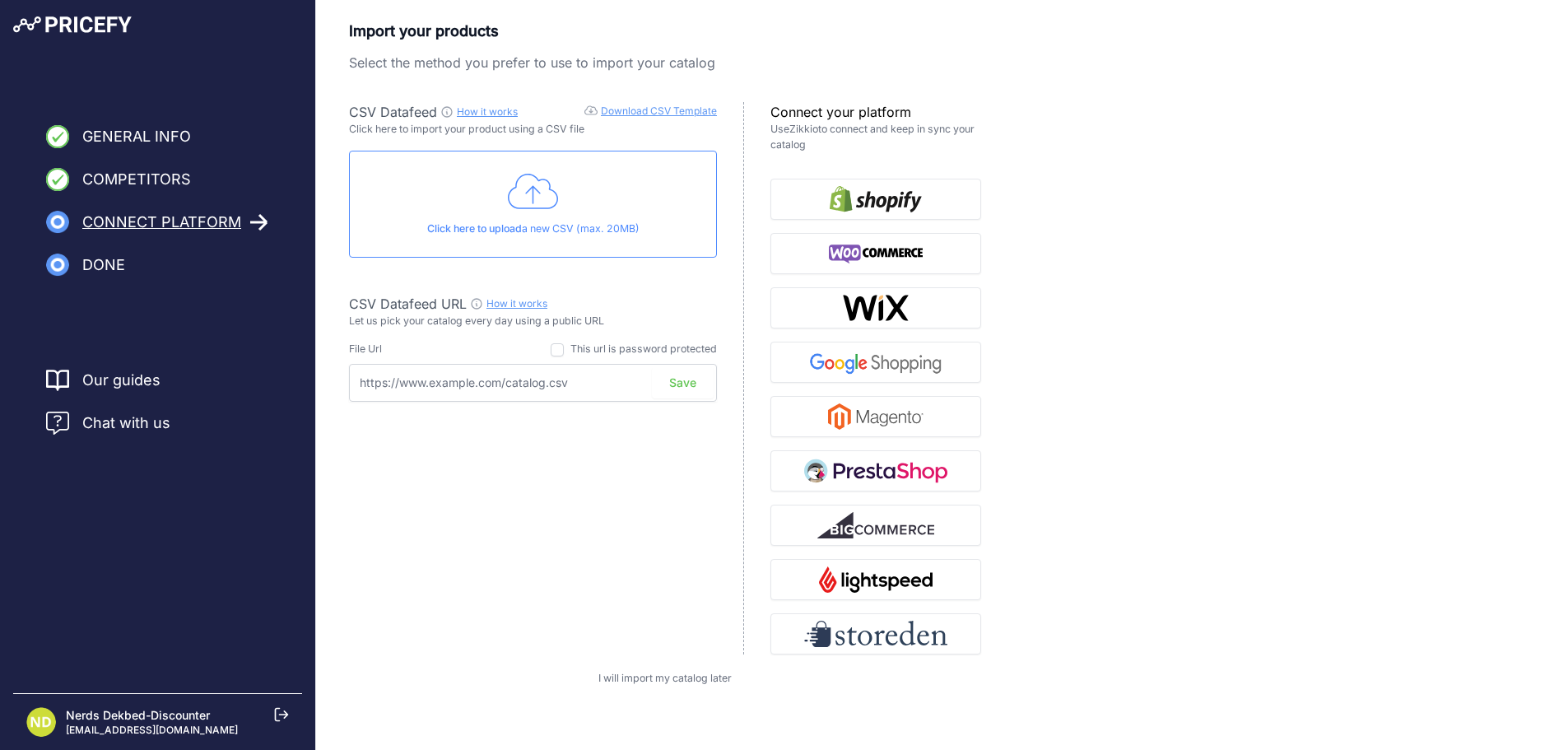
click at [117, 444] on nav "Our guides Chat with us" at bounding box center [157, 528] width 289 height 318
click at [89, 418] on span "Chat with us" at bounding box center [126, 423] width 88 height 23
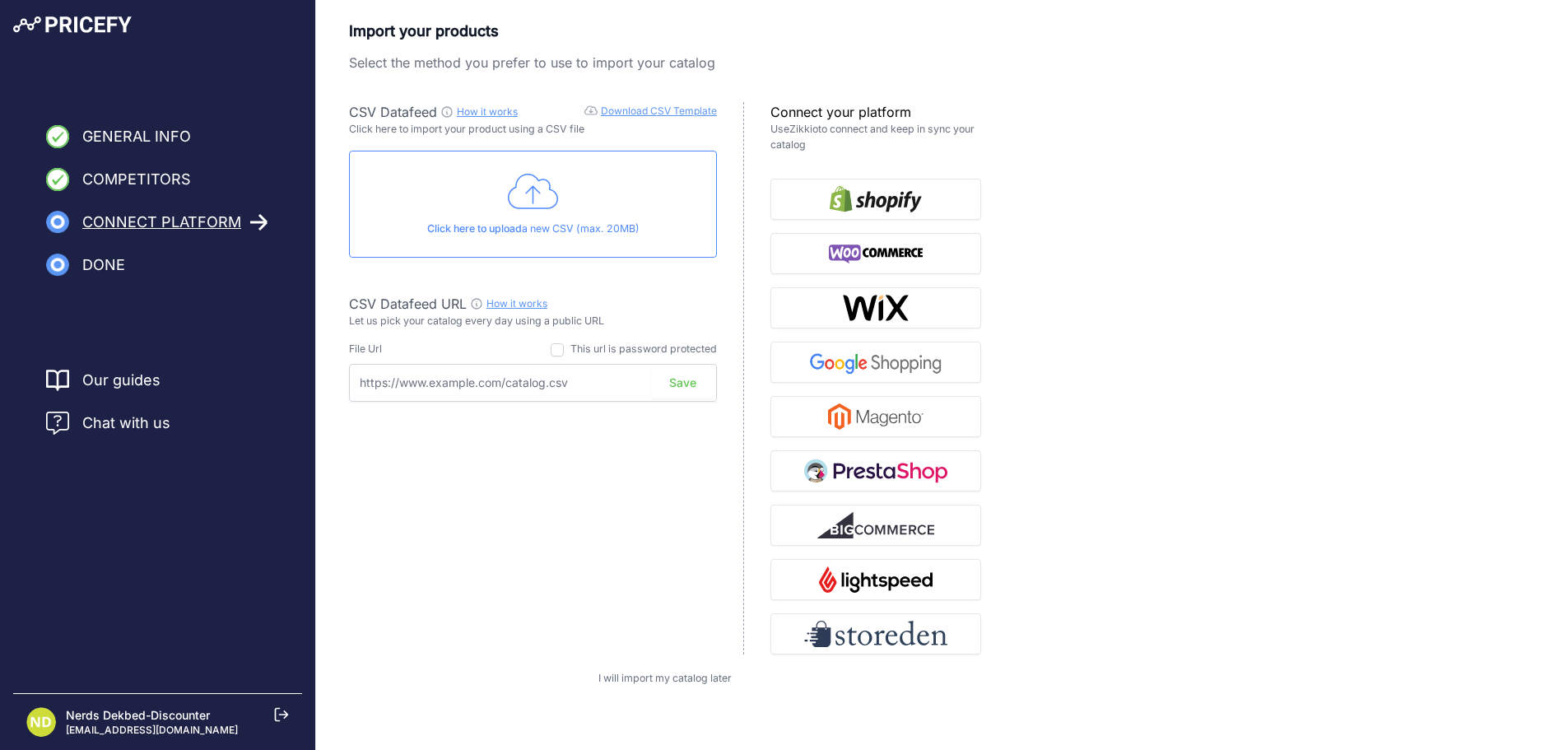
click at [89, 418] on span "Chat with us" at bounding box center [126, 423] width 88 height 23
click at [104, 425] on span "Chat with us" at bounding box center [126, 423] width 88 height 23
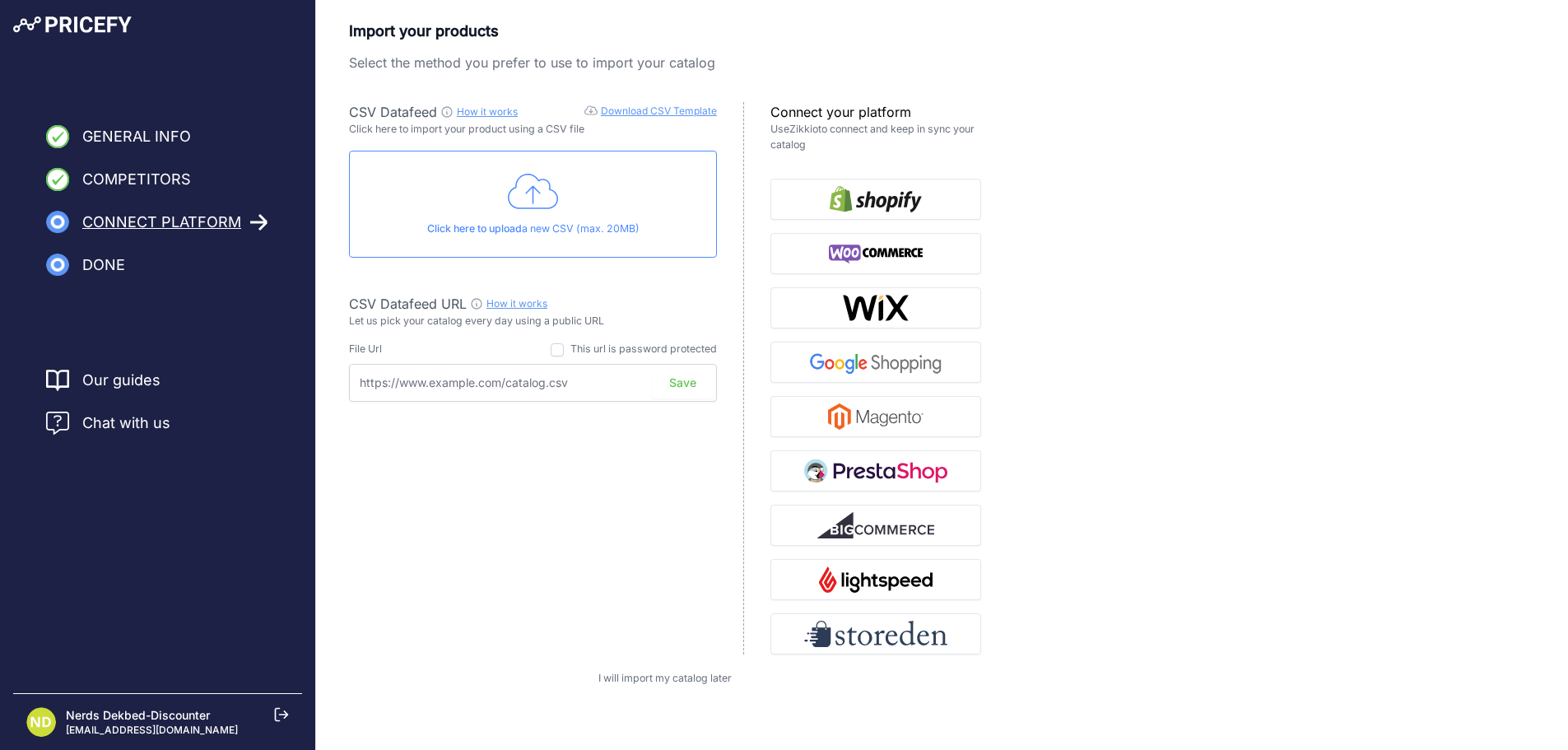
click at [105, 425] on span "Chat with us" at bounding box center [126, 423] width 88 height 23
click at [926, 368] on img "button" at bounding box center [876, 362] width 143 height 26
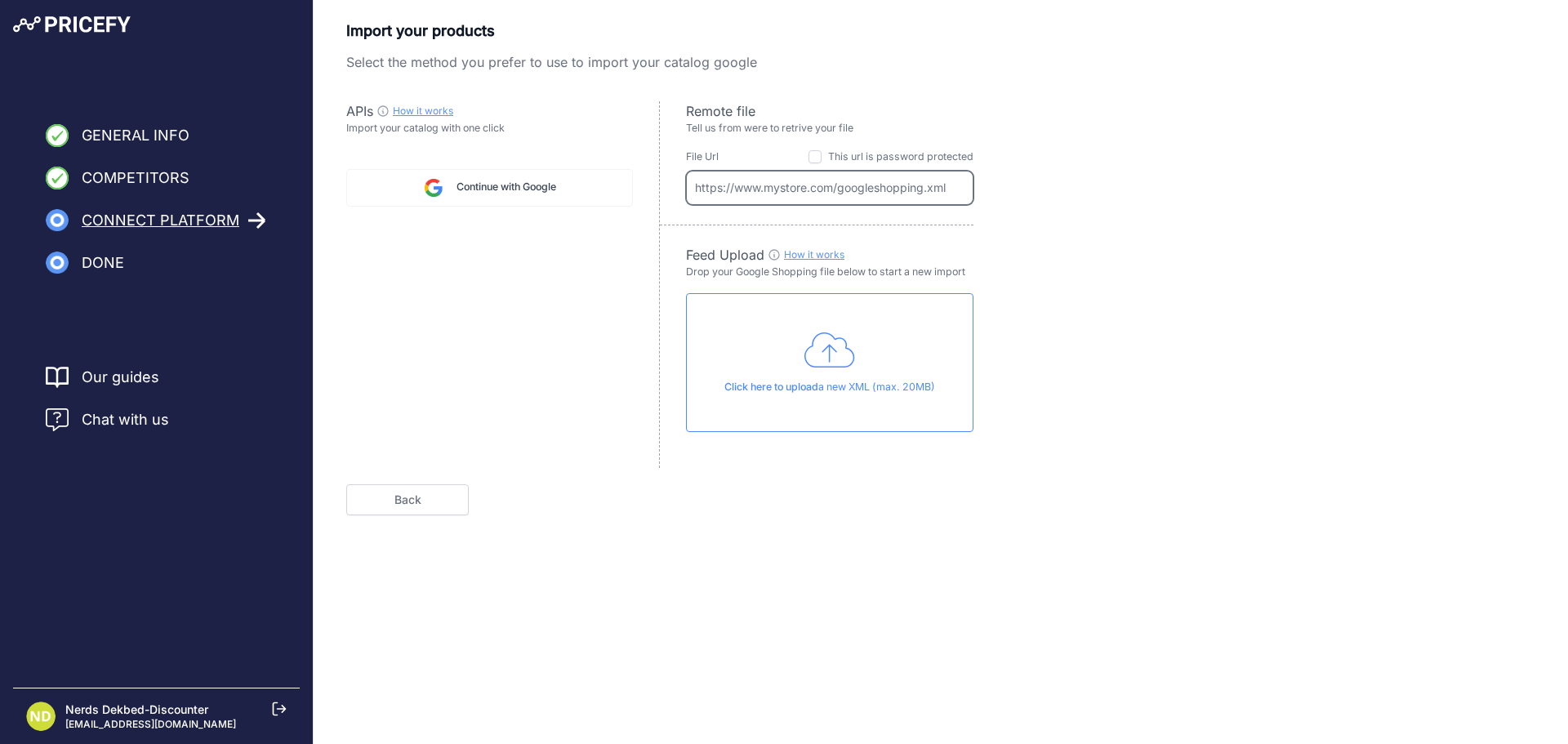
click at [851, 186] on input "text" at bounding box center [830, 187] width 287 height 34
paste input "https://files.channable.com/zPhLOl25vOemSs9P0qqYEA==.xml"
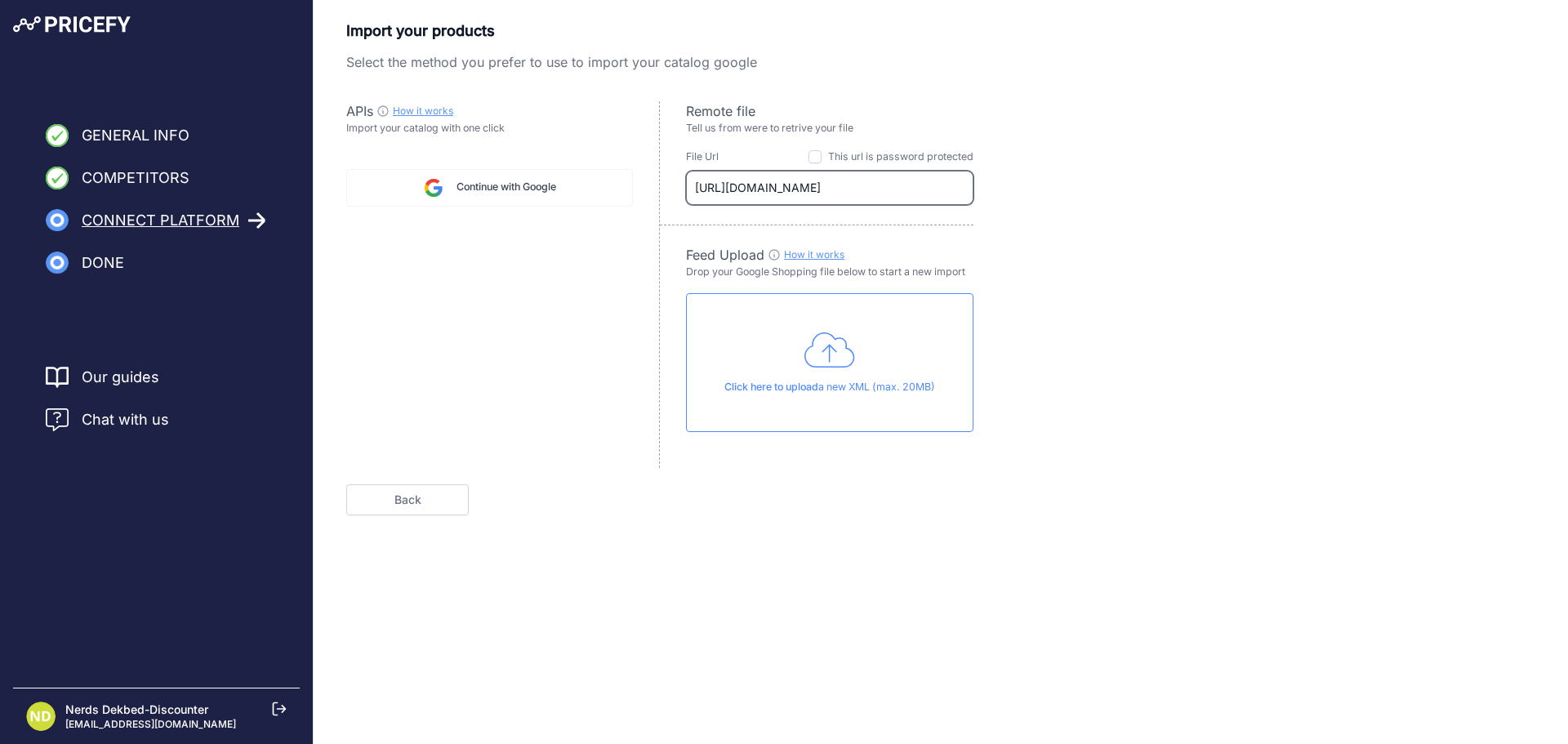
type input "https://files.channable.com/zPhLOl25vOemSs9P0qqYEA==.xml"
click at [554, 372] on div "APIs How it works Check guide for Googe Shopping API Import your catalog with o…" at bounding box center [503, 285] width 314 height 367
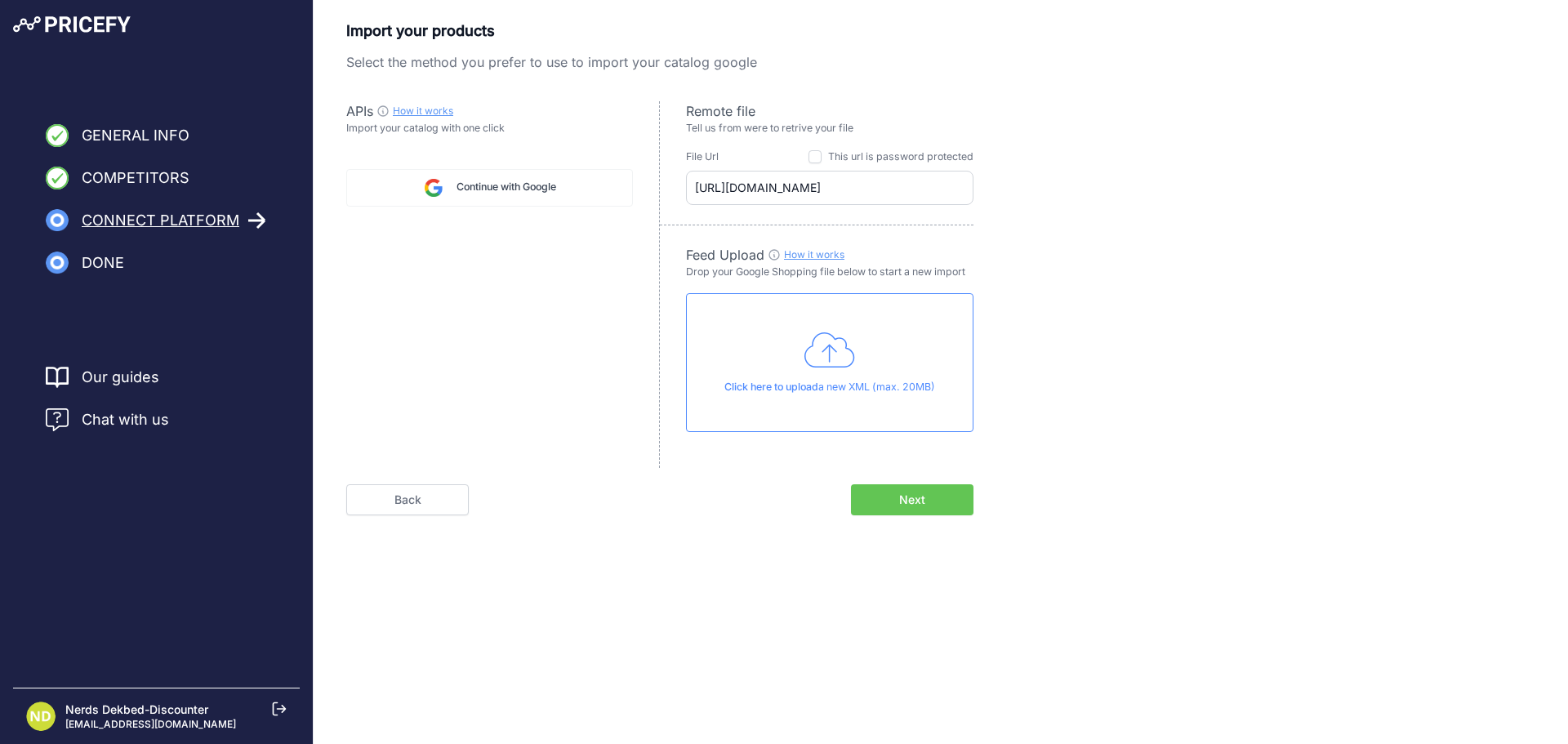
click at [909, 502] on span "Next" at bounding box center [912, 499] width 26 height 16
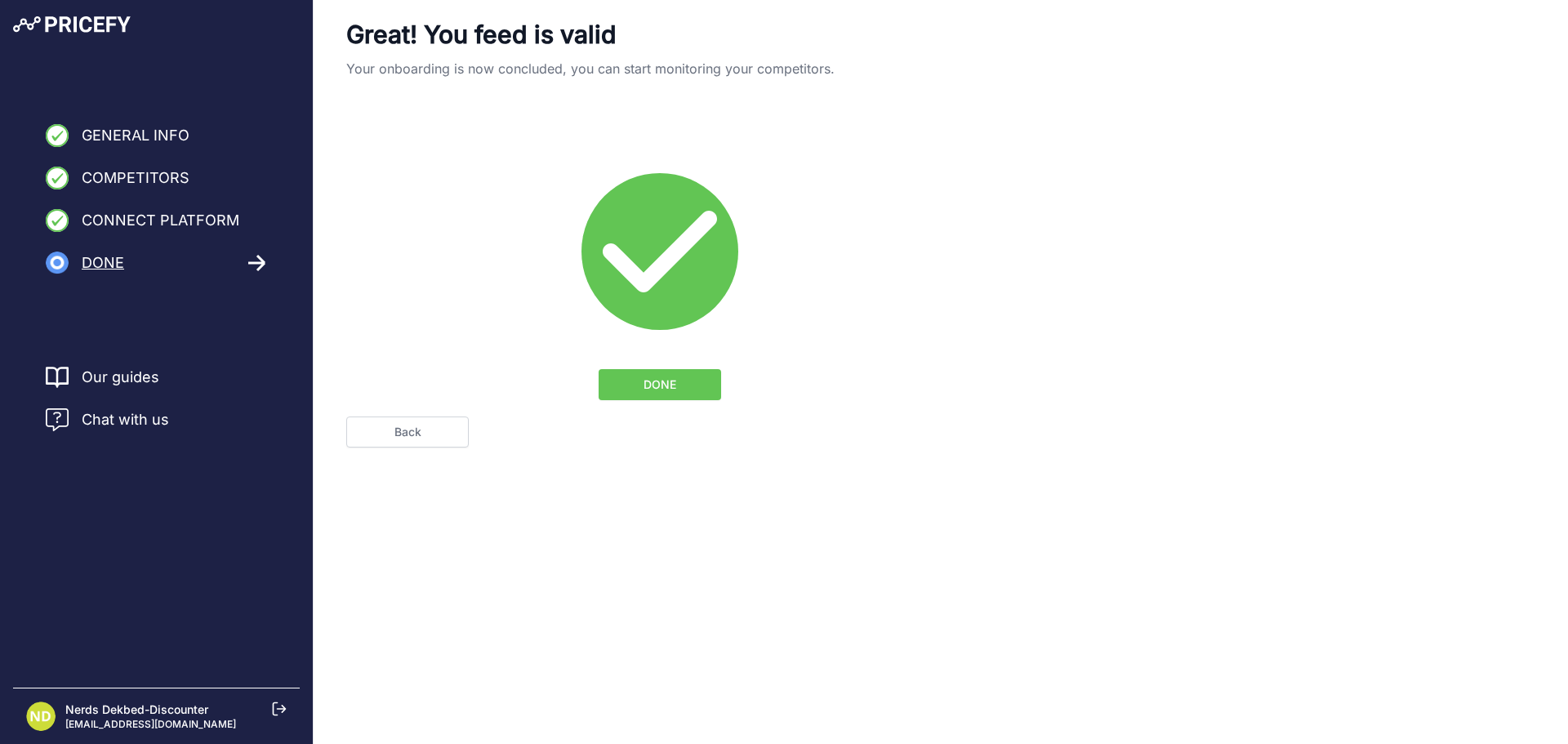
click at [661, 373] on button "DONE" at bounding box center [659, 385] width 123 height 31
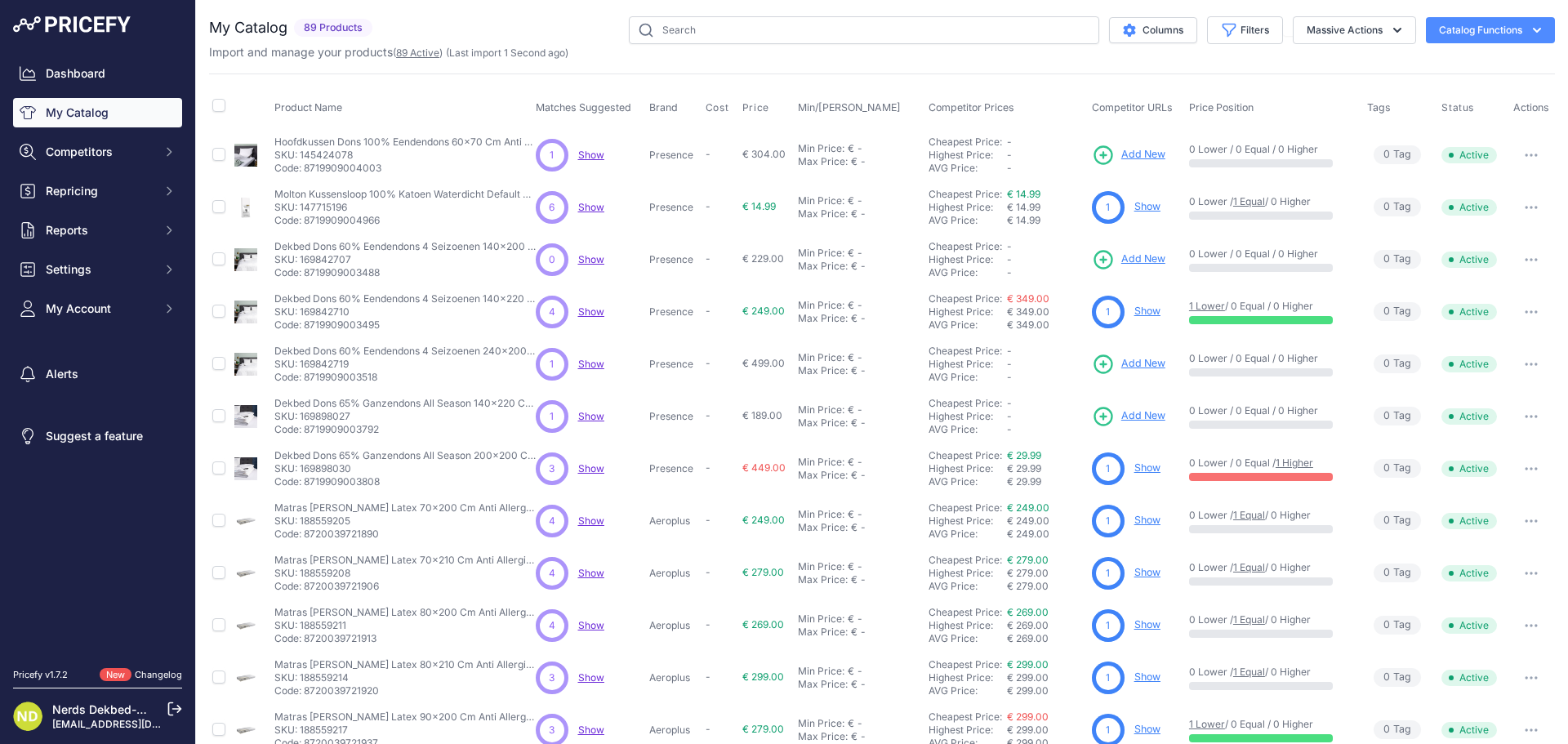
click at [416, 56] on link "89 Active" at bounding box center [417, 53] width 43 height 12
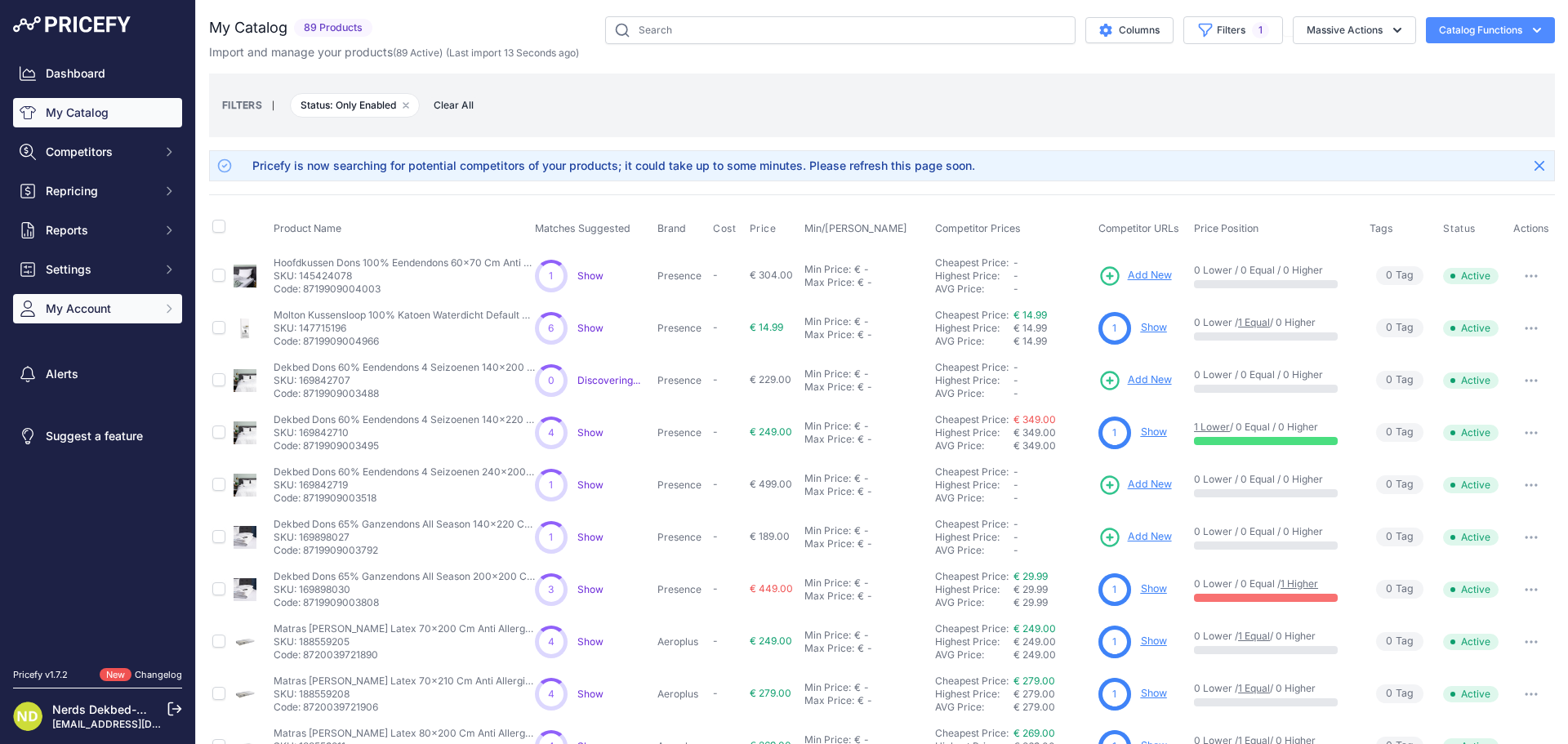
click at [78, 305] on span "My Account" at bounding box center [99, 308] width 107 height 16
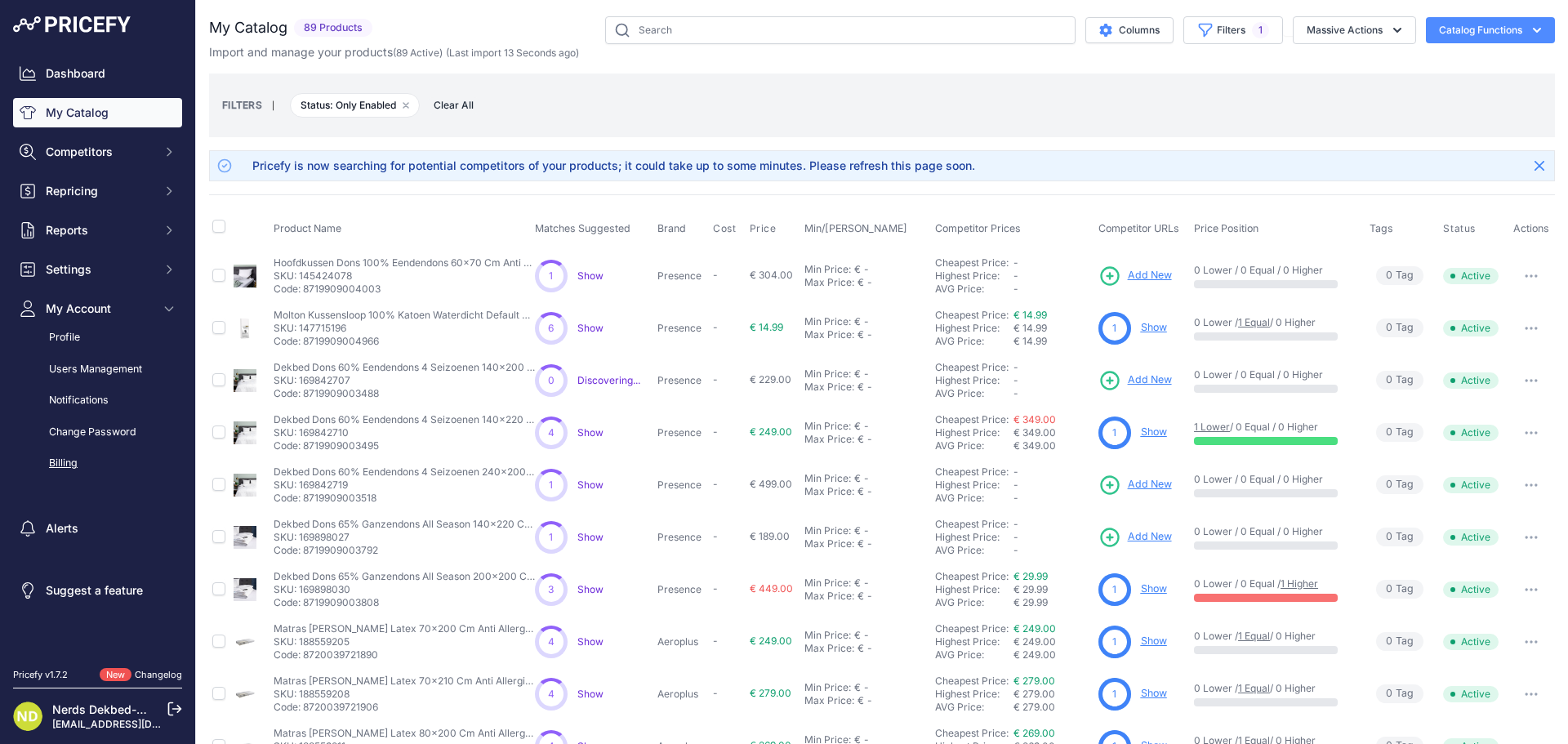
click at [74, 475] on link "Billing" at bounding box center [97, 464] width 169 height 29
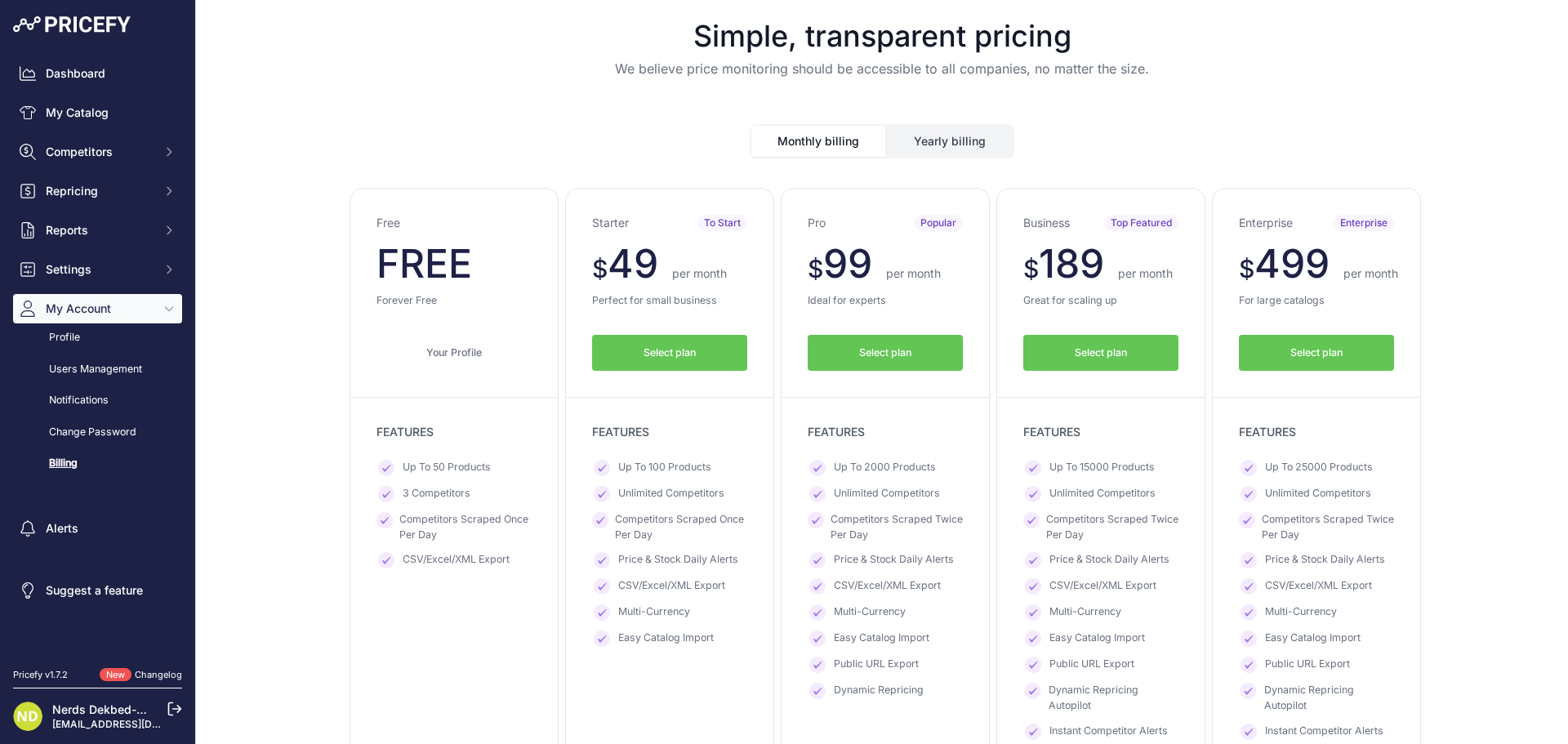
click at [654, 351] on span "Select plan" at bounding box center [670, 353] width 53 height 15
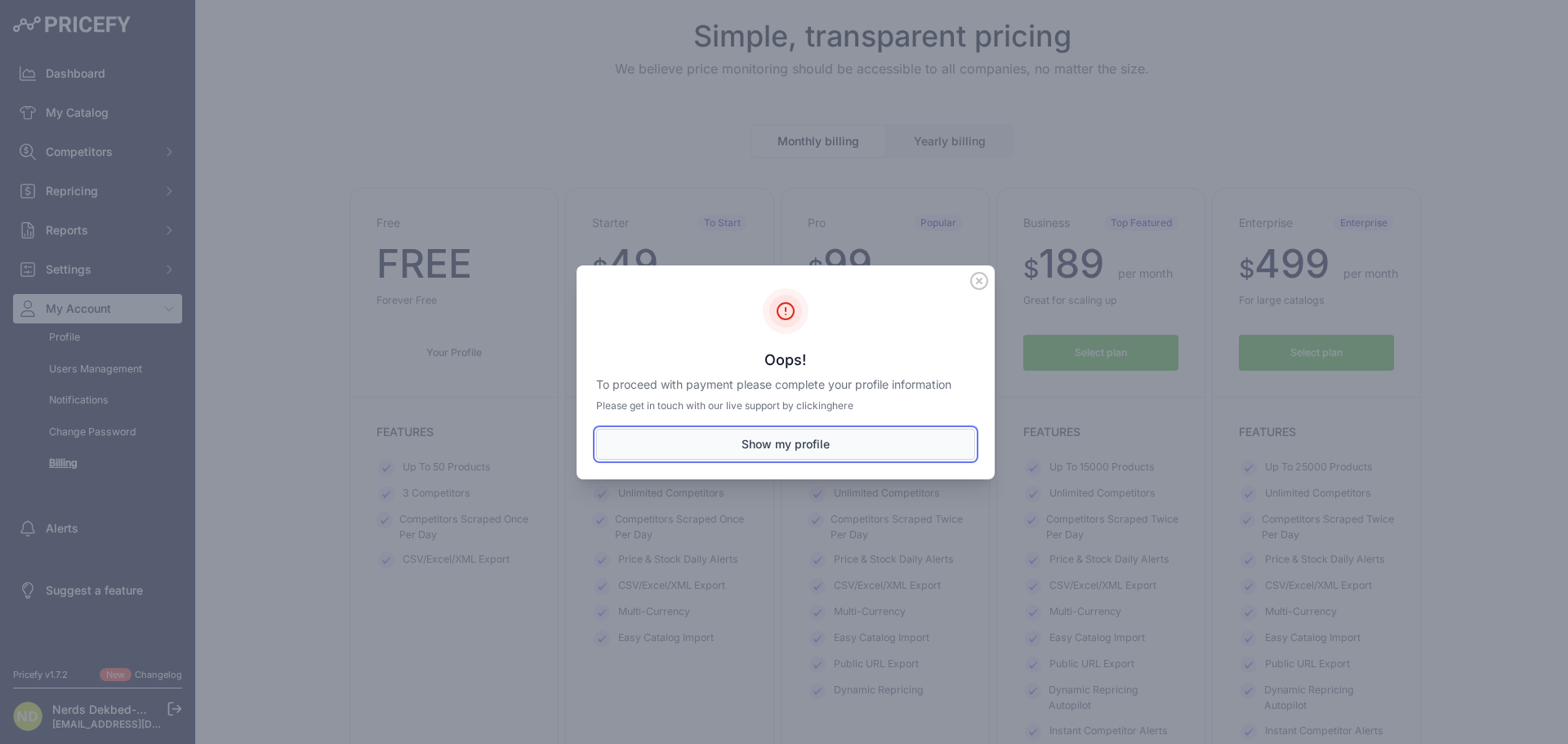
click at [767, 441] on button "Show my profile" at bounding box center [786, 444] width 379 height 31
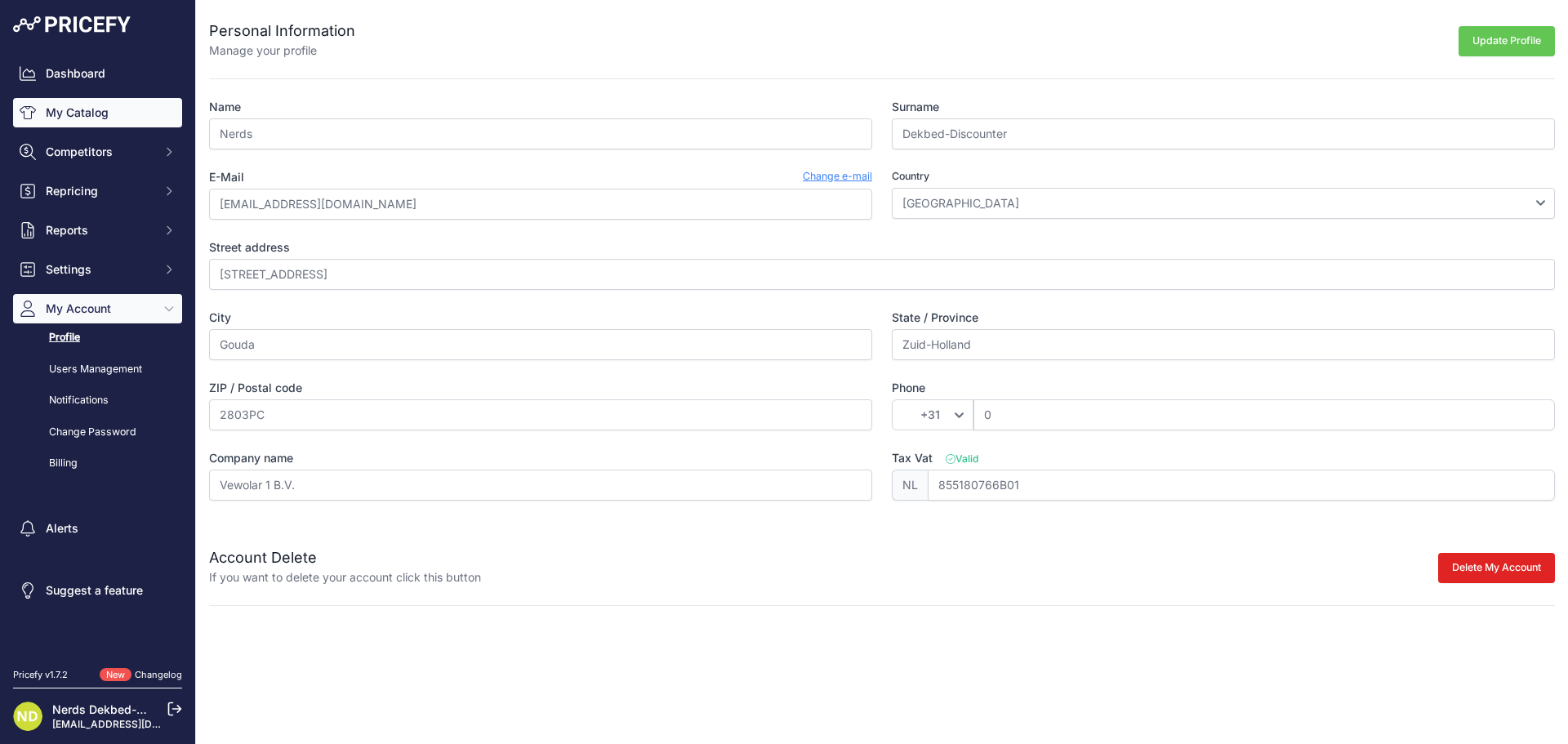
click at [109, 116] on link "My Catalog" at bounding box center [97, 113] width 169 height 30
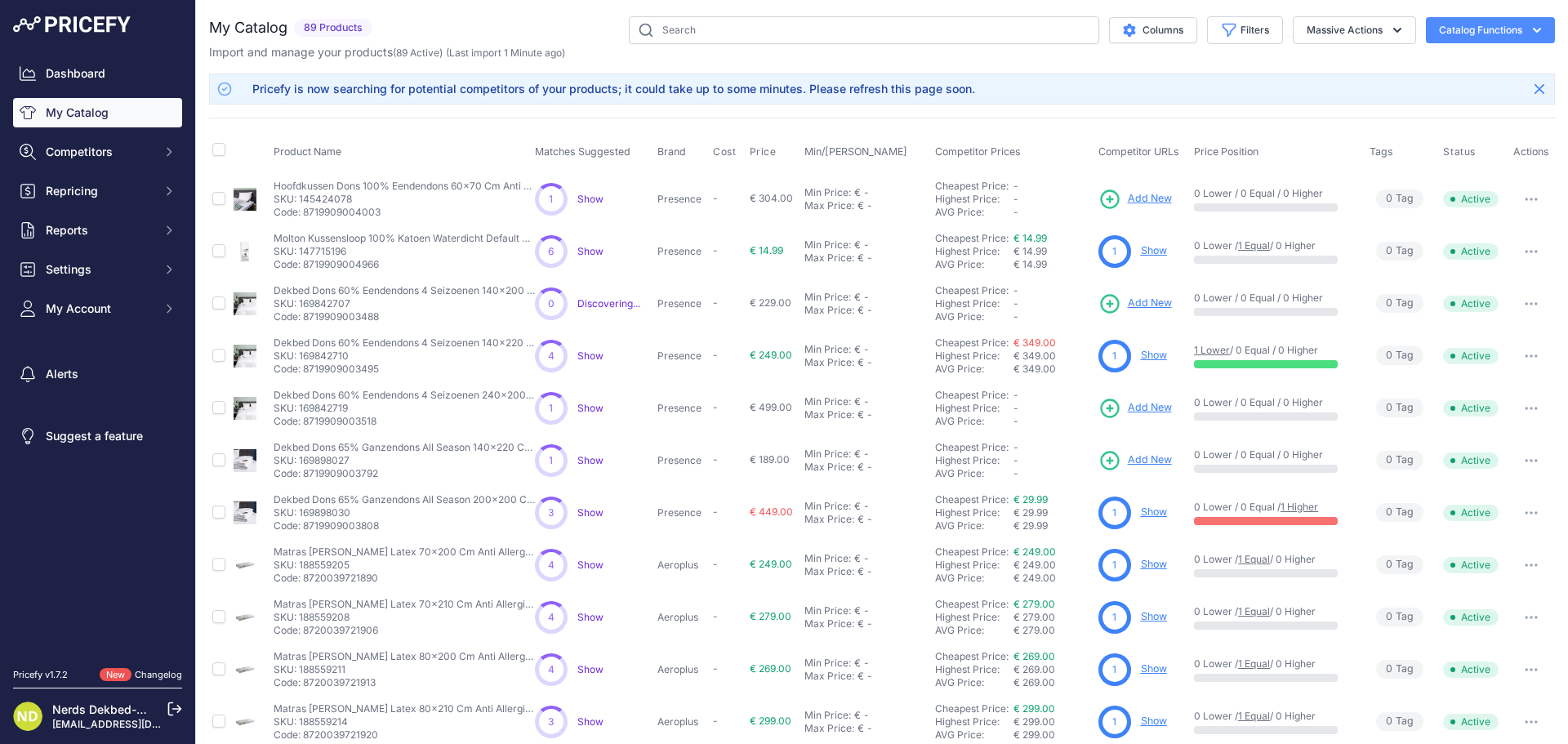
scroll to position [281, 0]
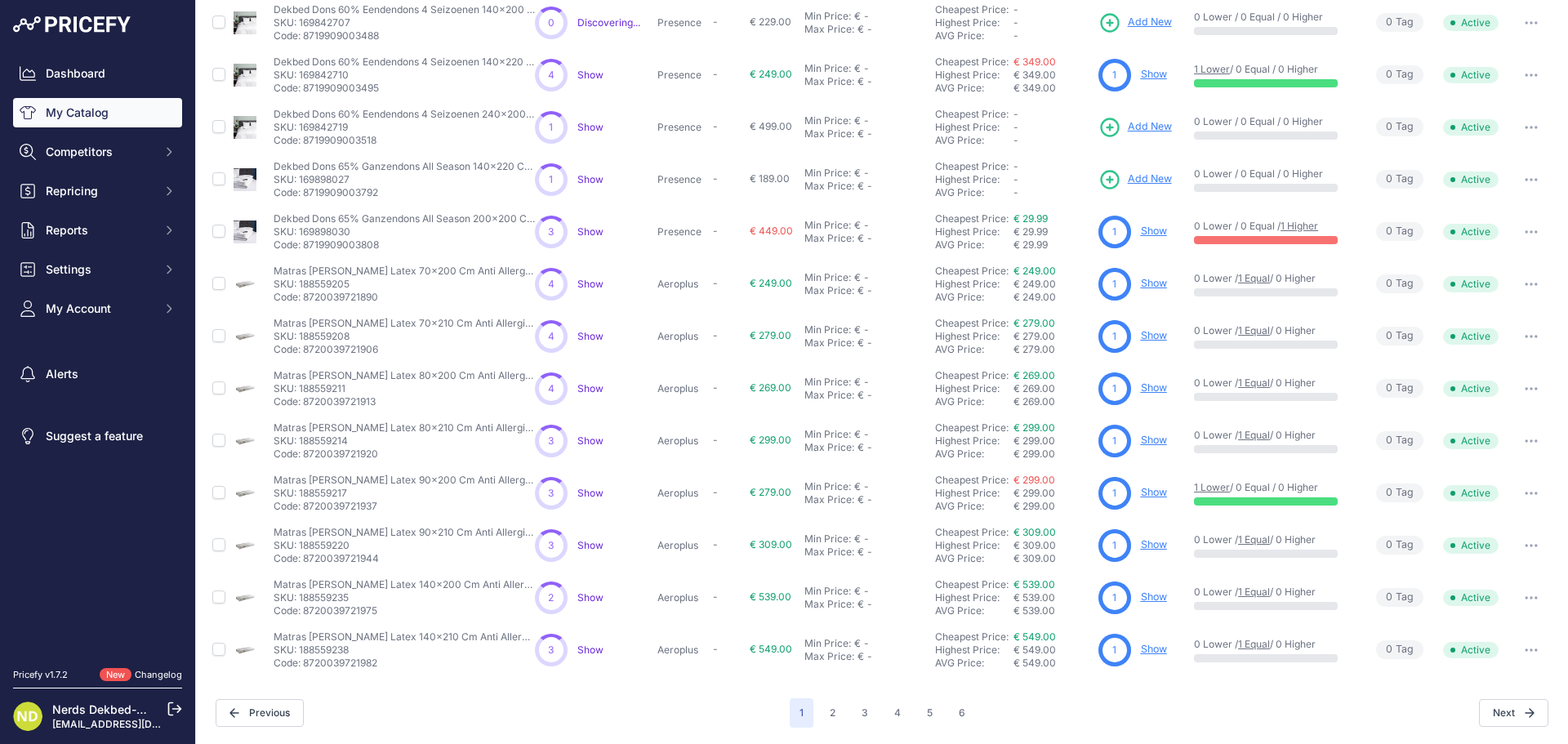
click at [976, 720] on div "Next" at bounding box center [1263, 713] width 575 height 28
click at [962, 718] on button "6" at bounding box center [962, 713] width 26 height 30
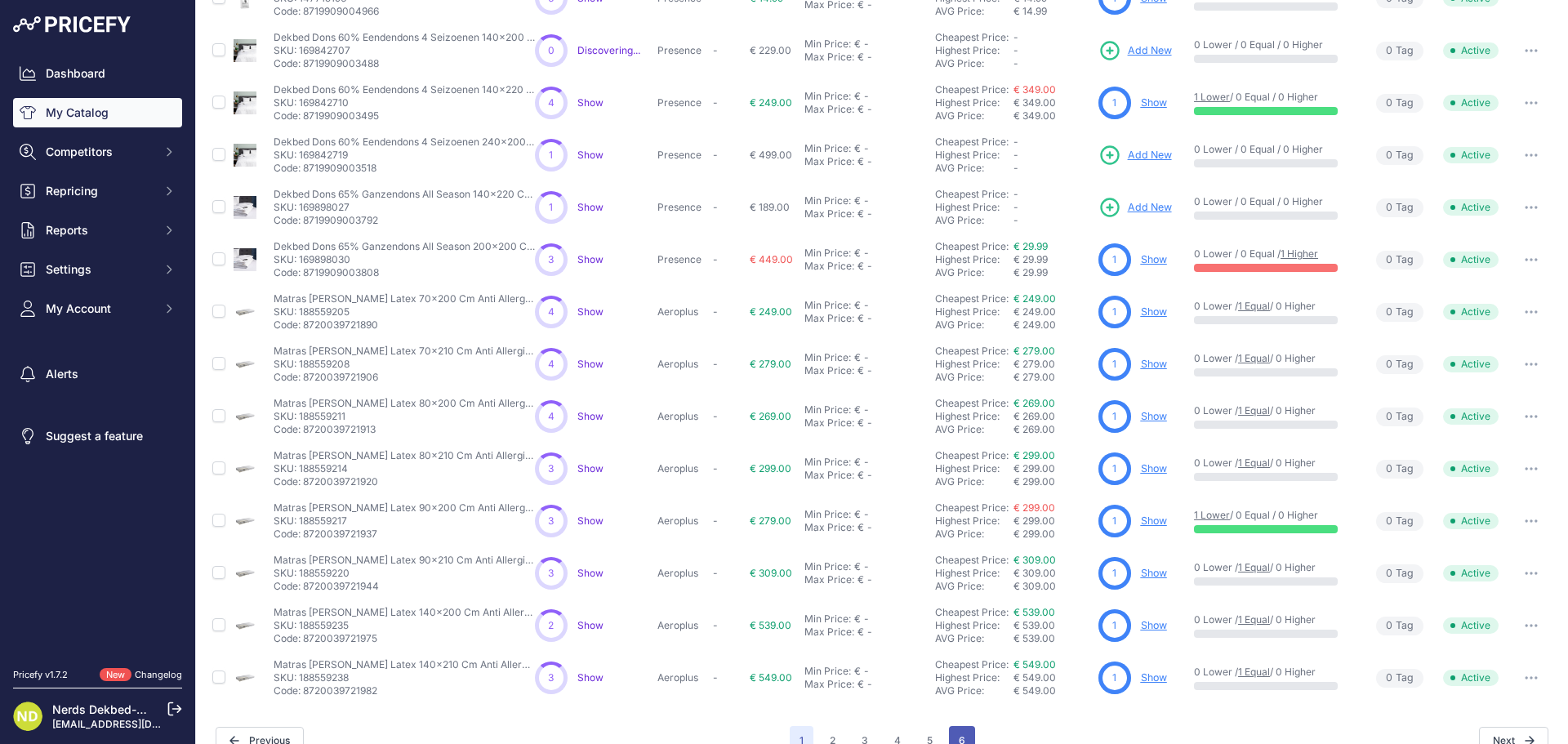
scroll to position [308, 0]
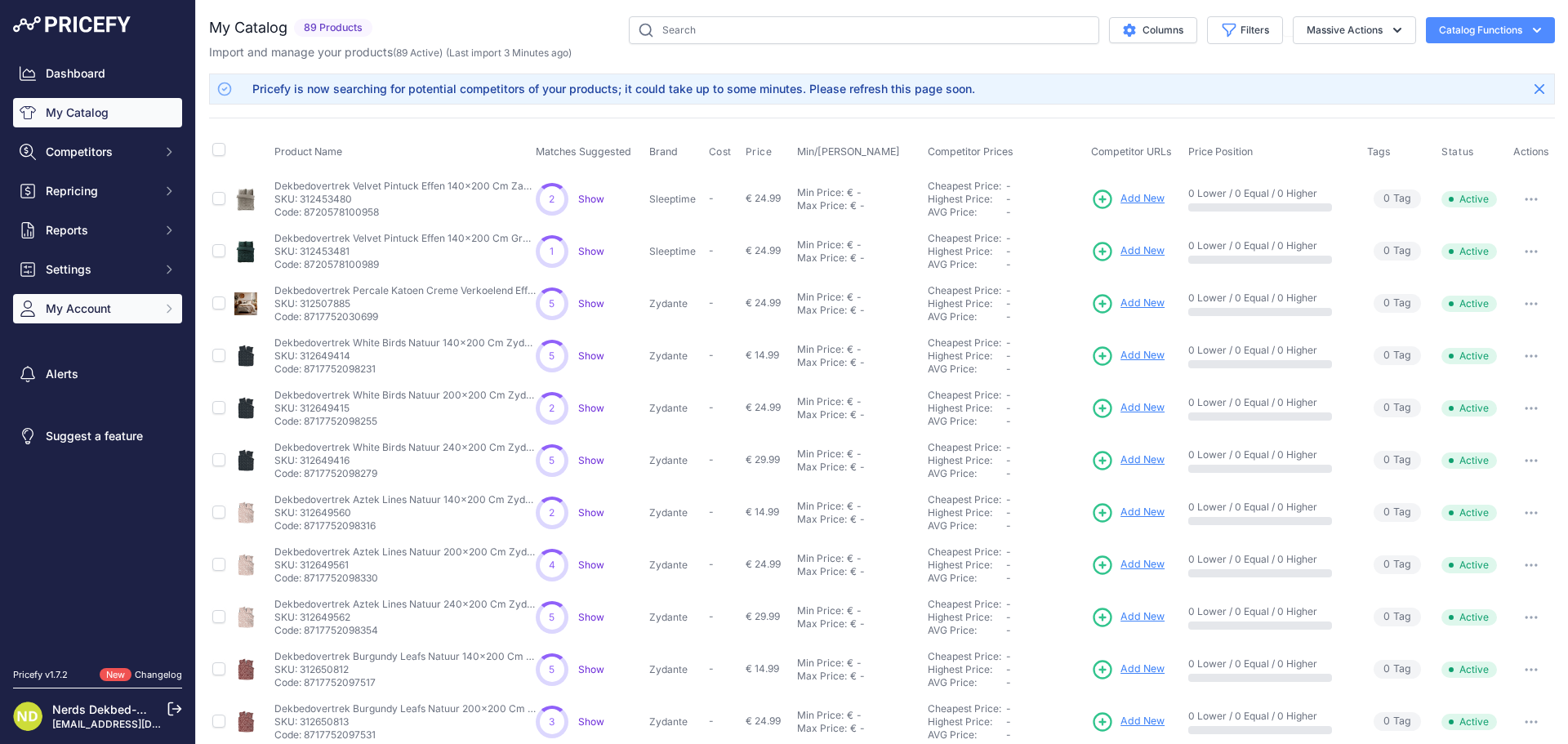
click at [81, 308] on span "My Account" at bounding box center [99, 308] width 107 height 16
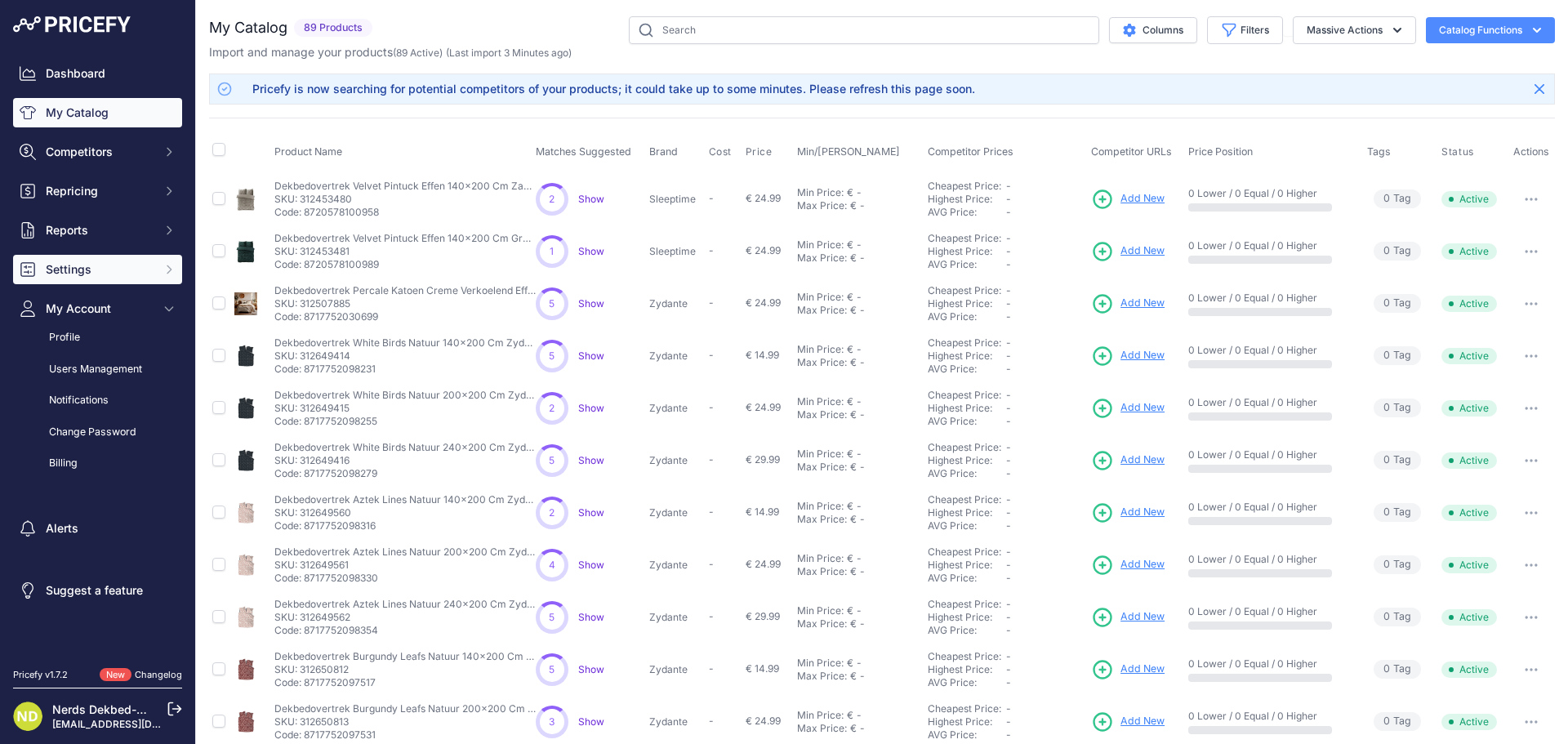
click at [72, 262] on span "Settings" at bounding box center [99, 269] width 107 height 16
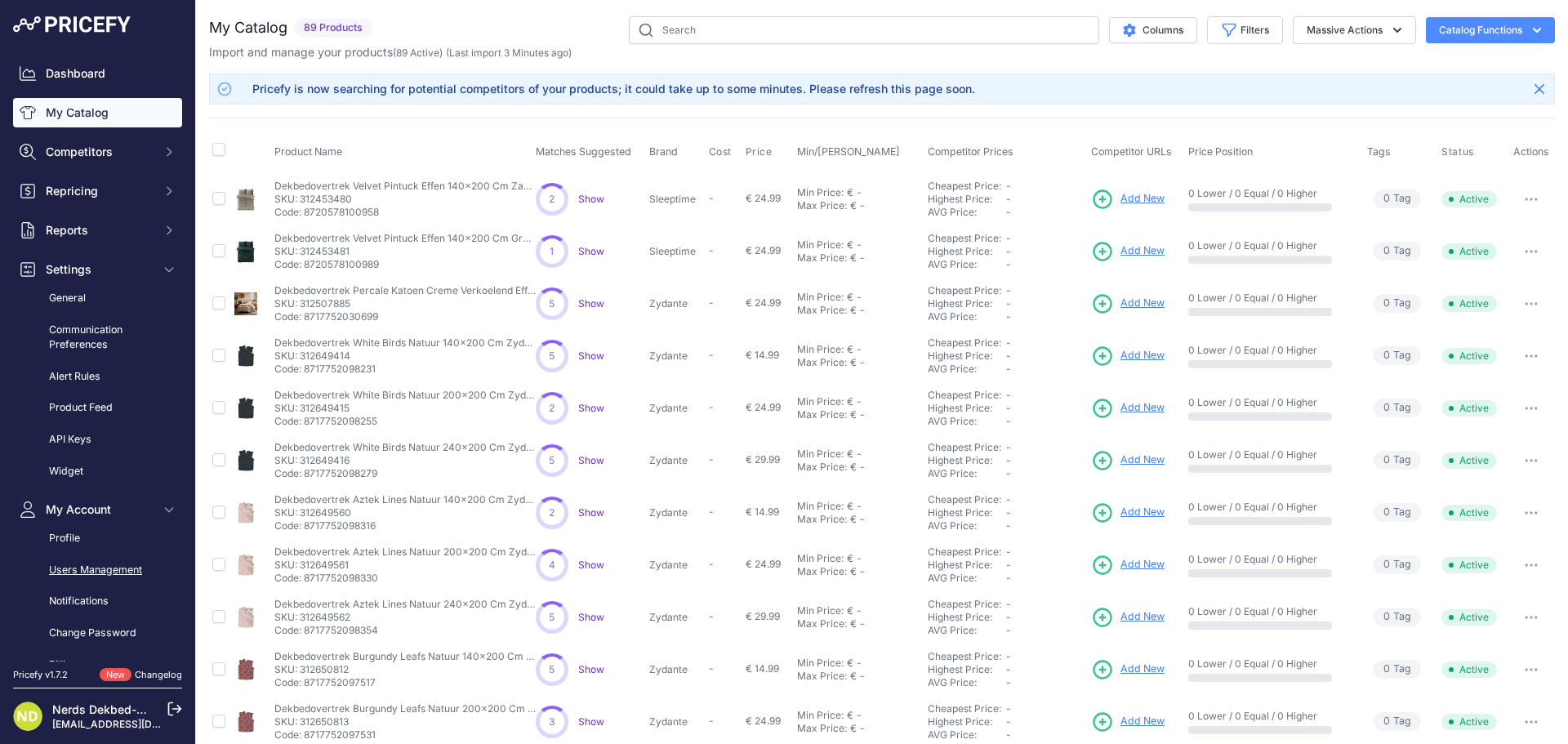
scroll to position [158, 0]
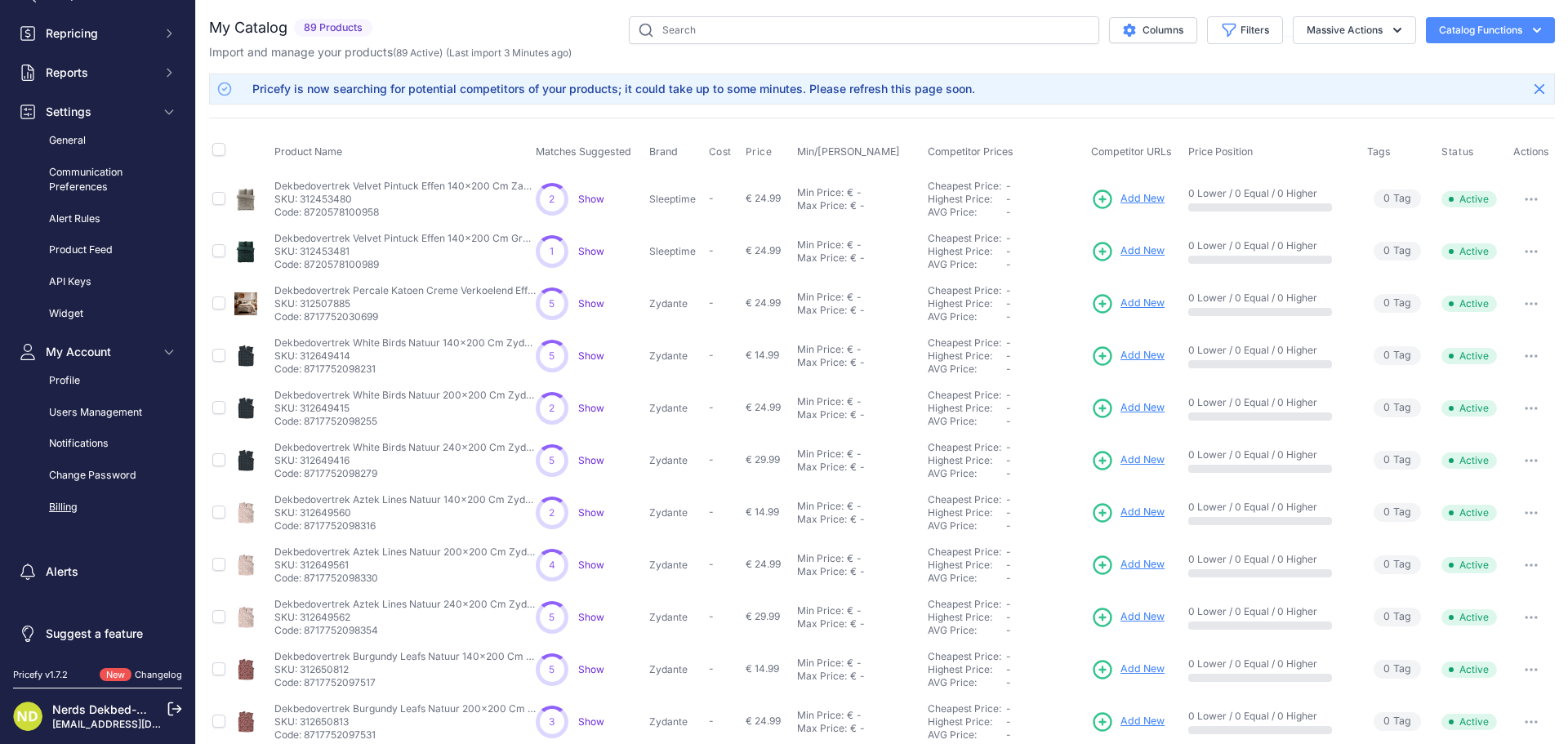
click at [65, 513] on link "Billing" at bounding box center [97, 508] width 169 height 29
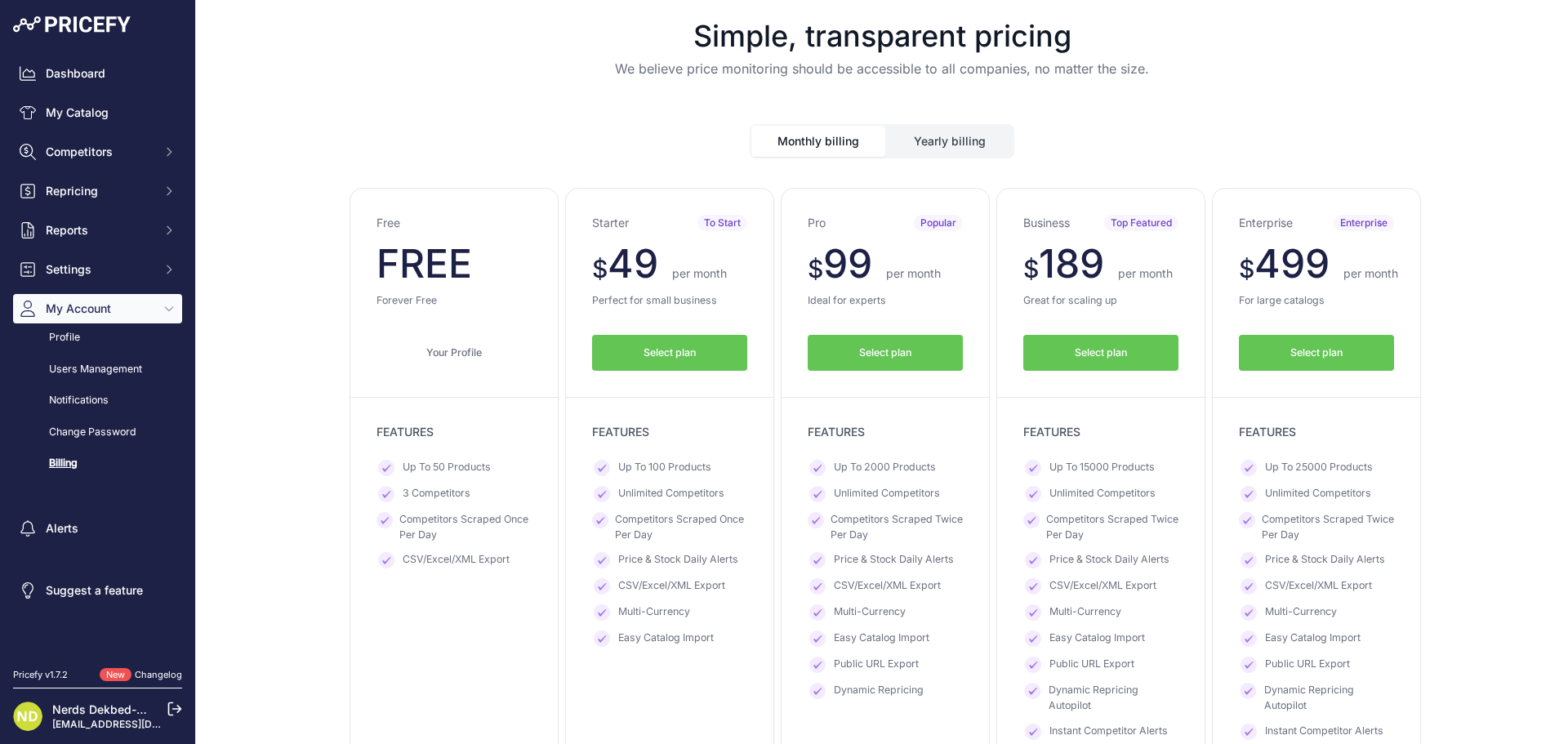
click at [662, 353] on span "Select plan" at bounding box center [670, 353] width 53 height 15
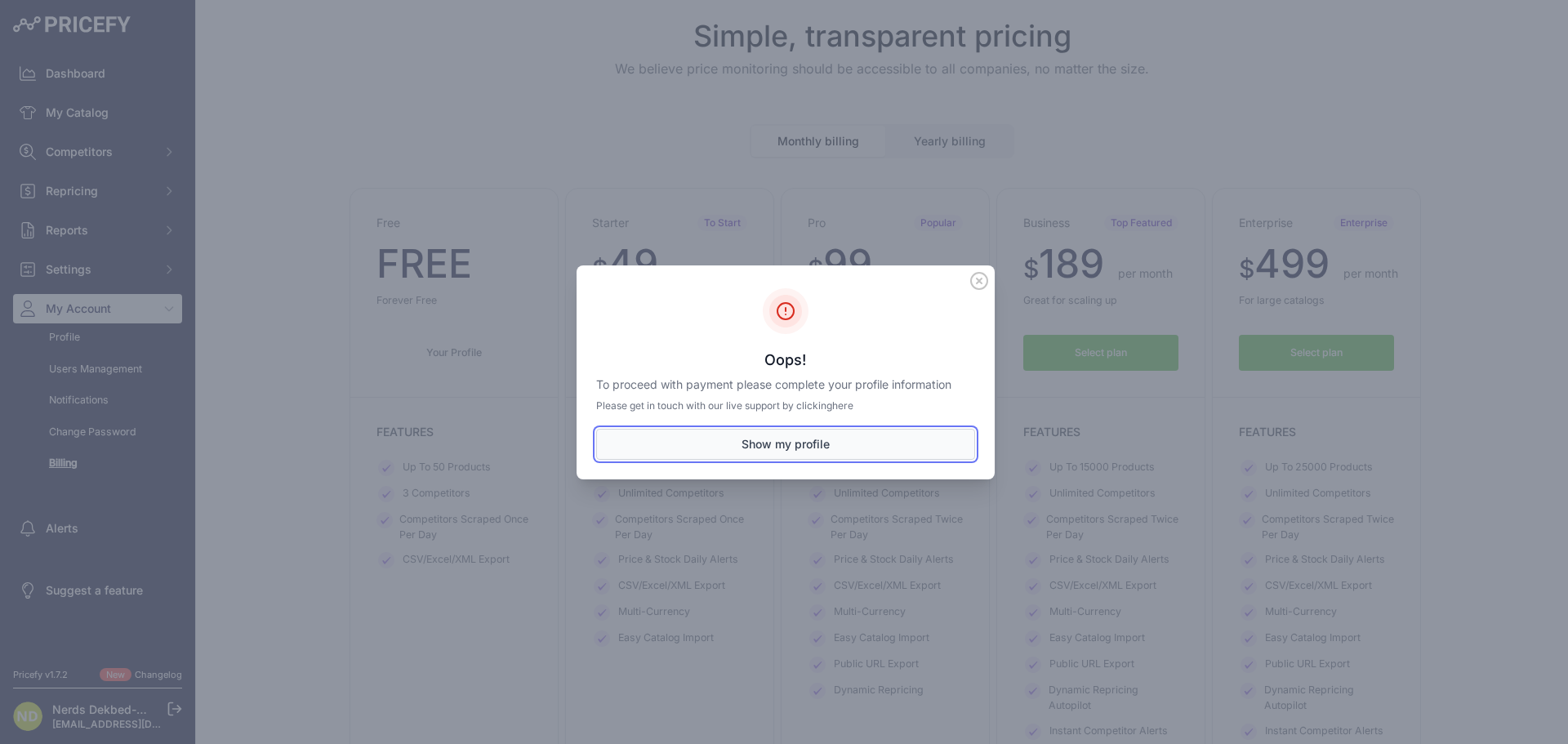
click at [774, 447] on button "Show my profile" at bounding box center [786, 444] width 379 height 31
